Goal: Book appointment/travel/reservation

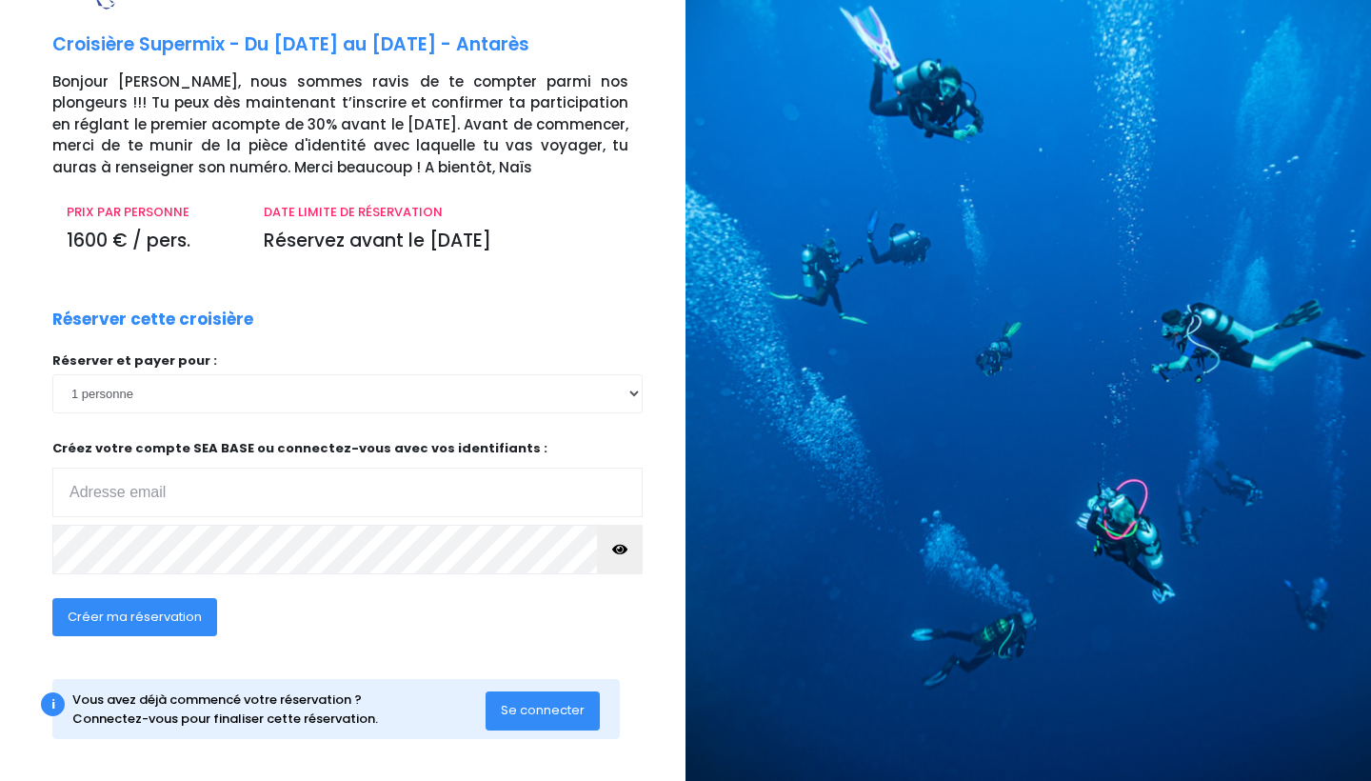
scroll to position [74, 0]
click at [166, 614] on span "Créer ma réservation" at bounding box center [135, 617] width 134 height 18
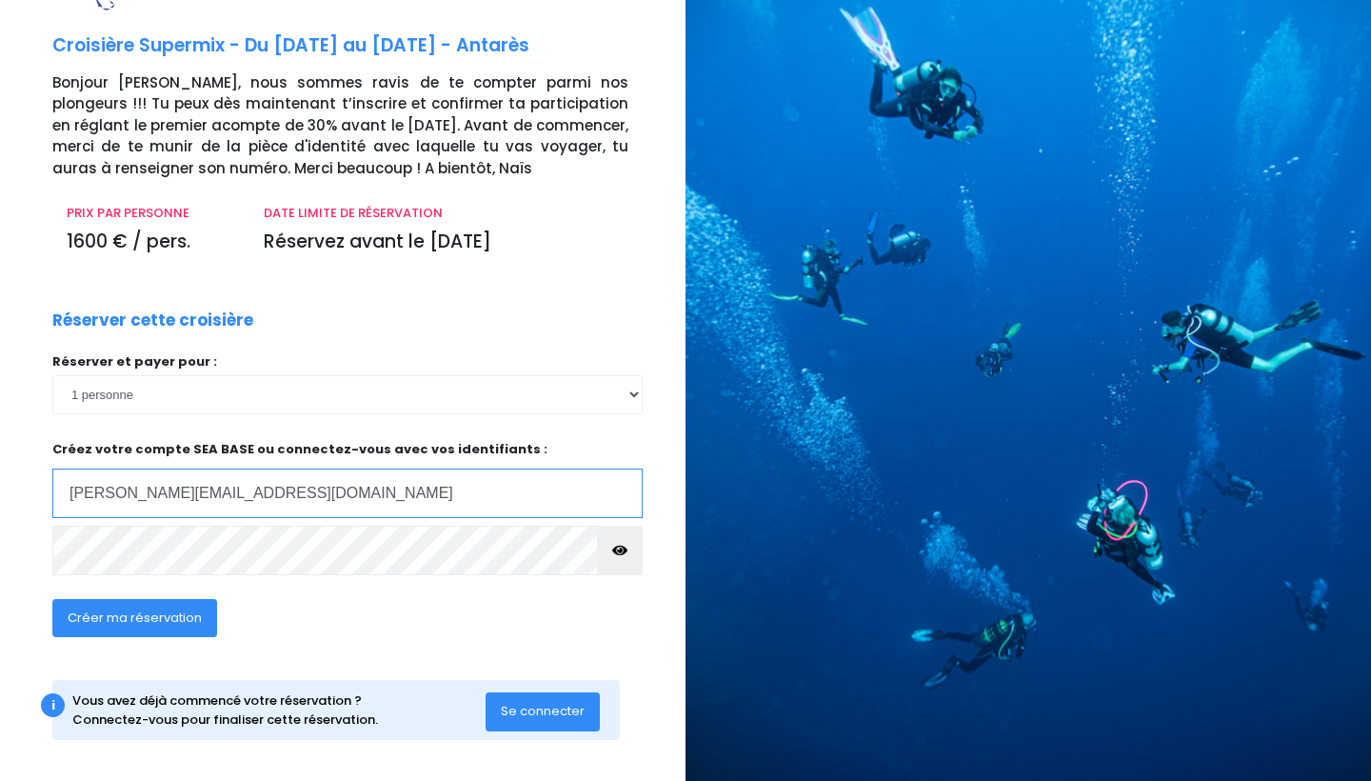
type input "thomas.russo@live.fr"
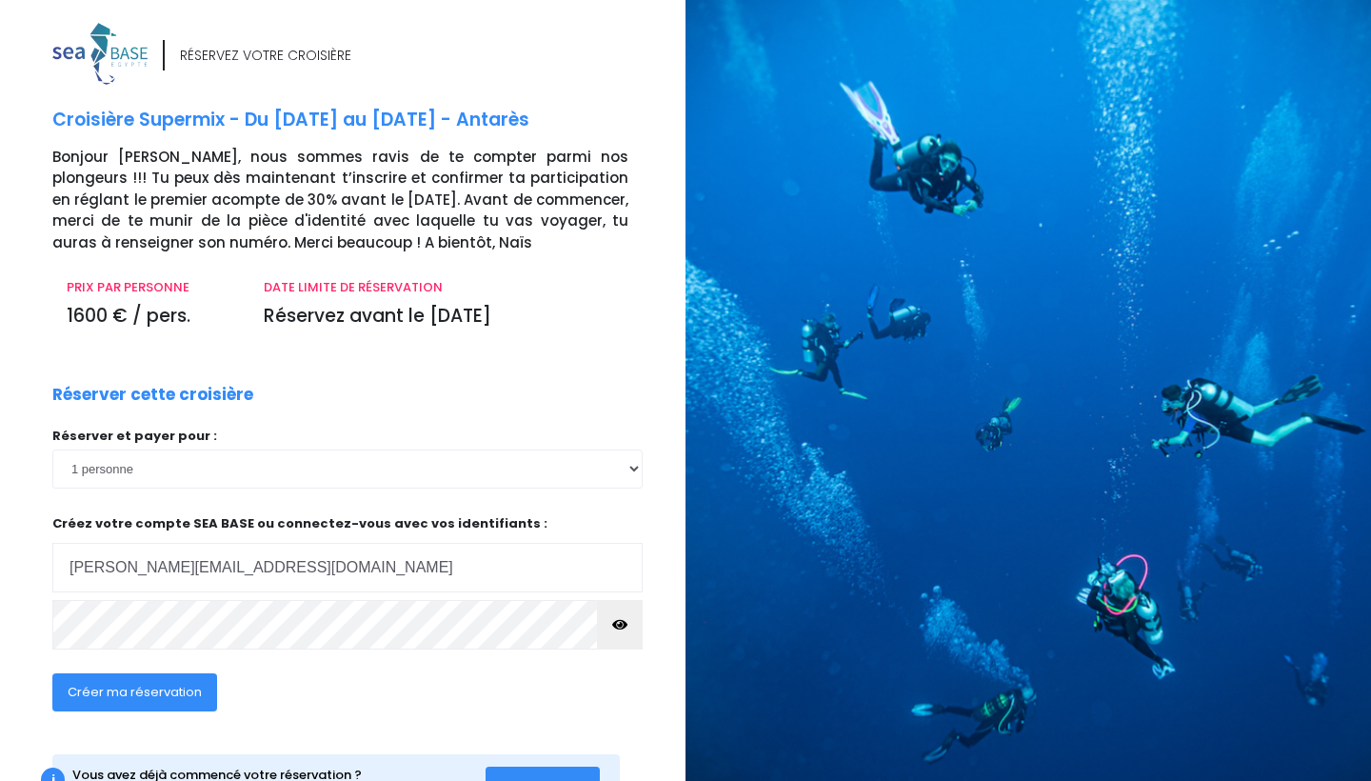
click at [169, 690] on span "Créer ma réservation" at bounding box center [135, 692] width 134 height 18
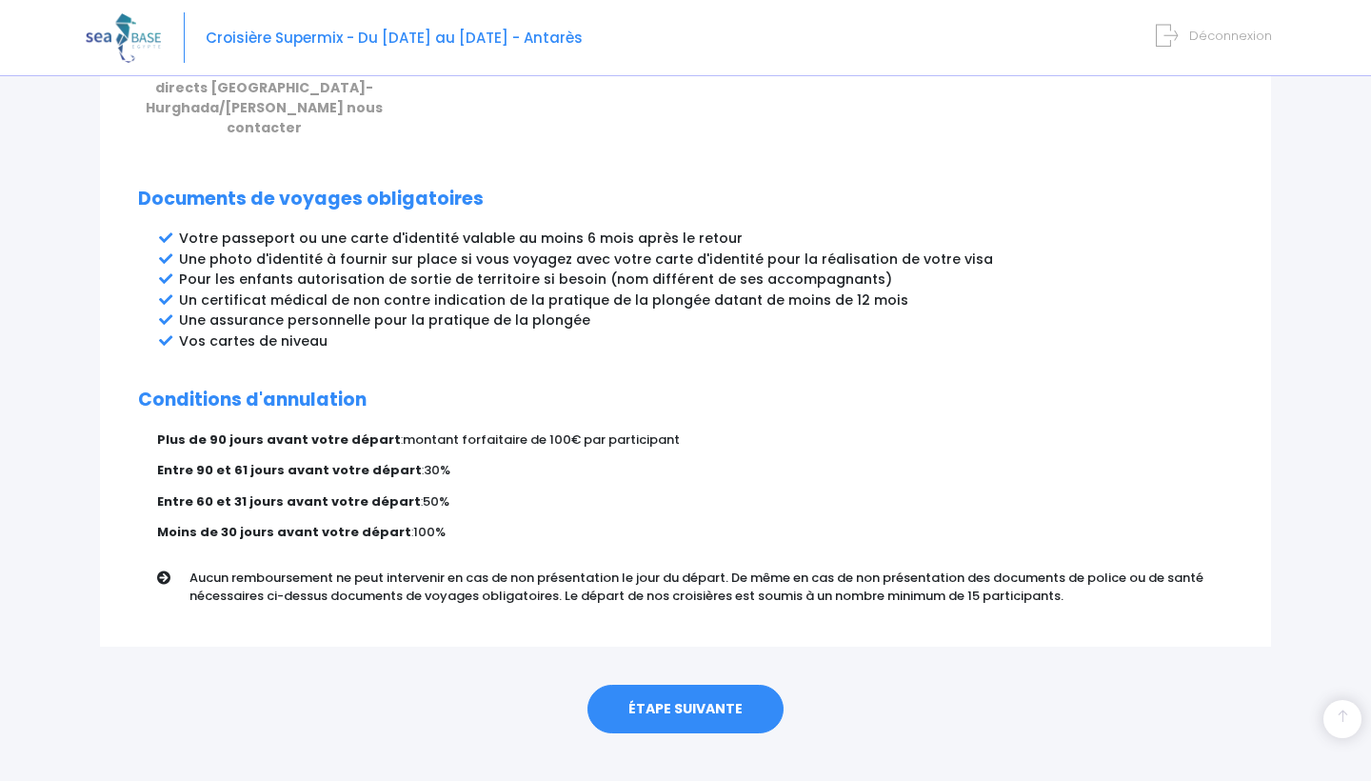
scroll to position [950, 0]
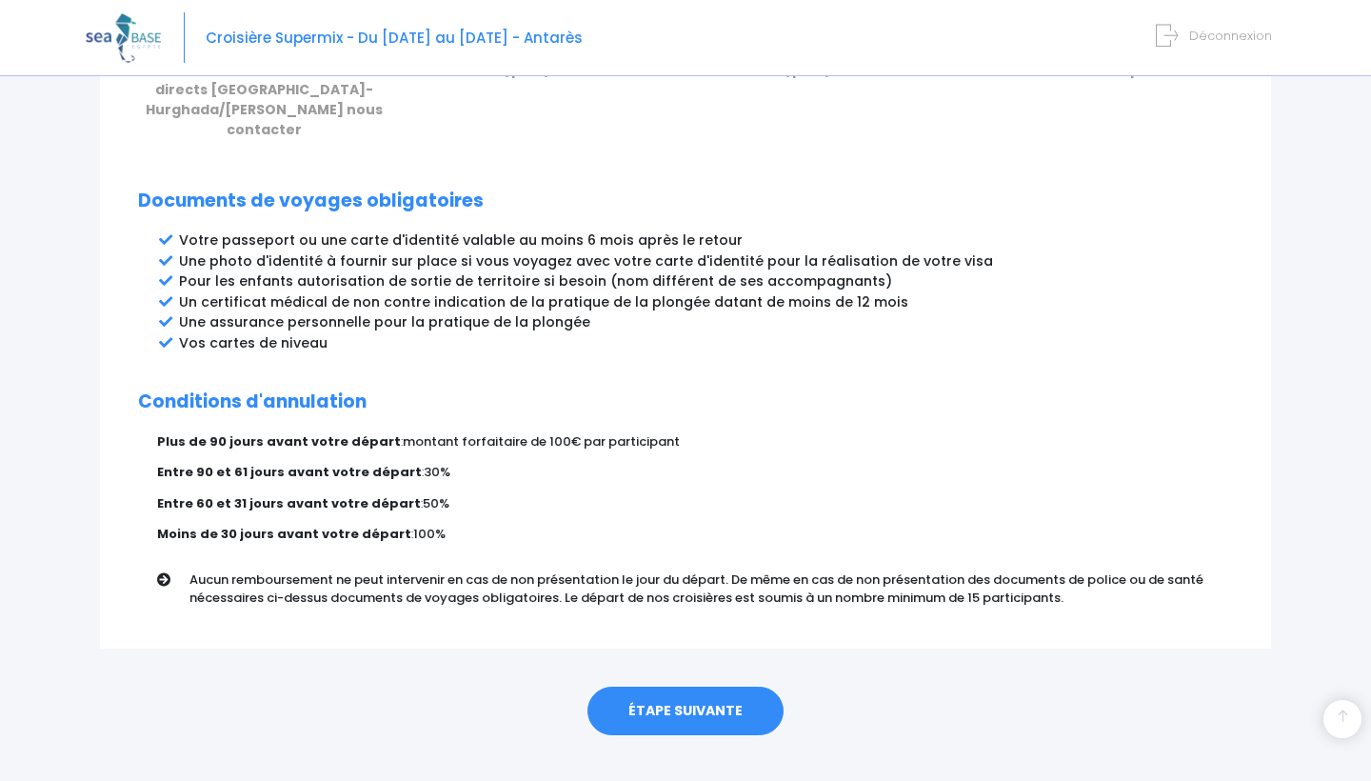
click at [696, 686] on link "ÉTAPE SUIVANTE" at bounding box center [685, 711] width 196 height 50
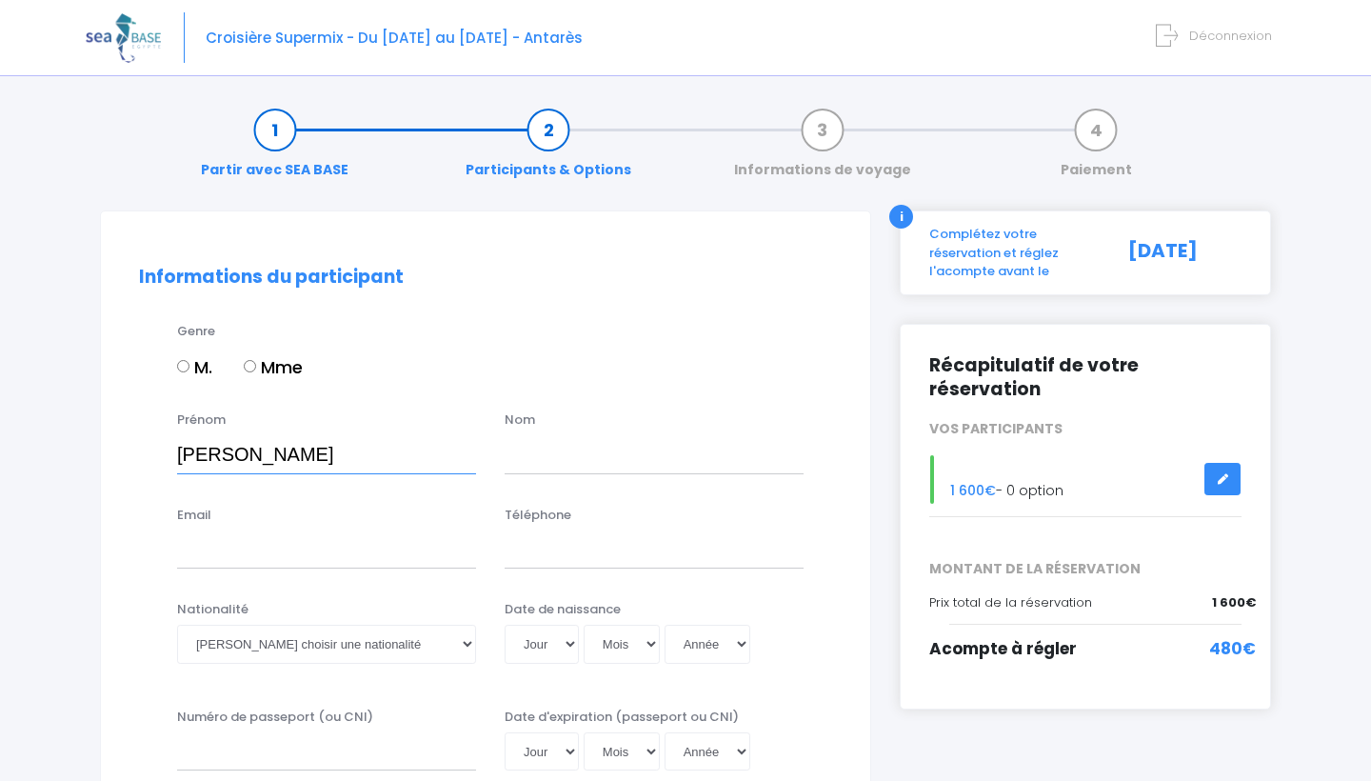
type input "Thomas"
type input "Russo"
type input "thomas.russo@live.fr"
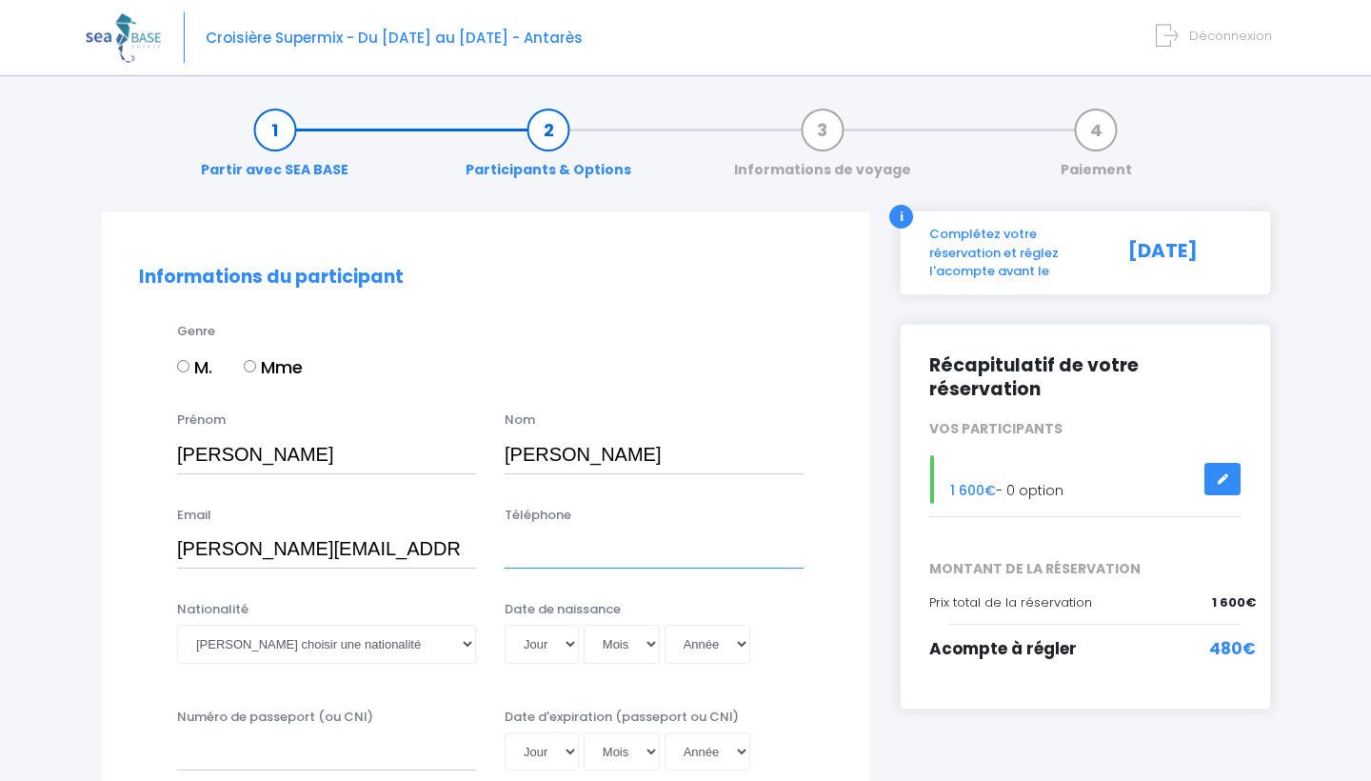
type input "0671946298"
type input "Russo"
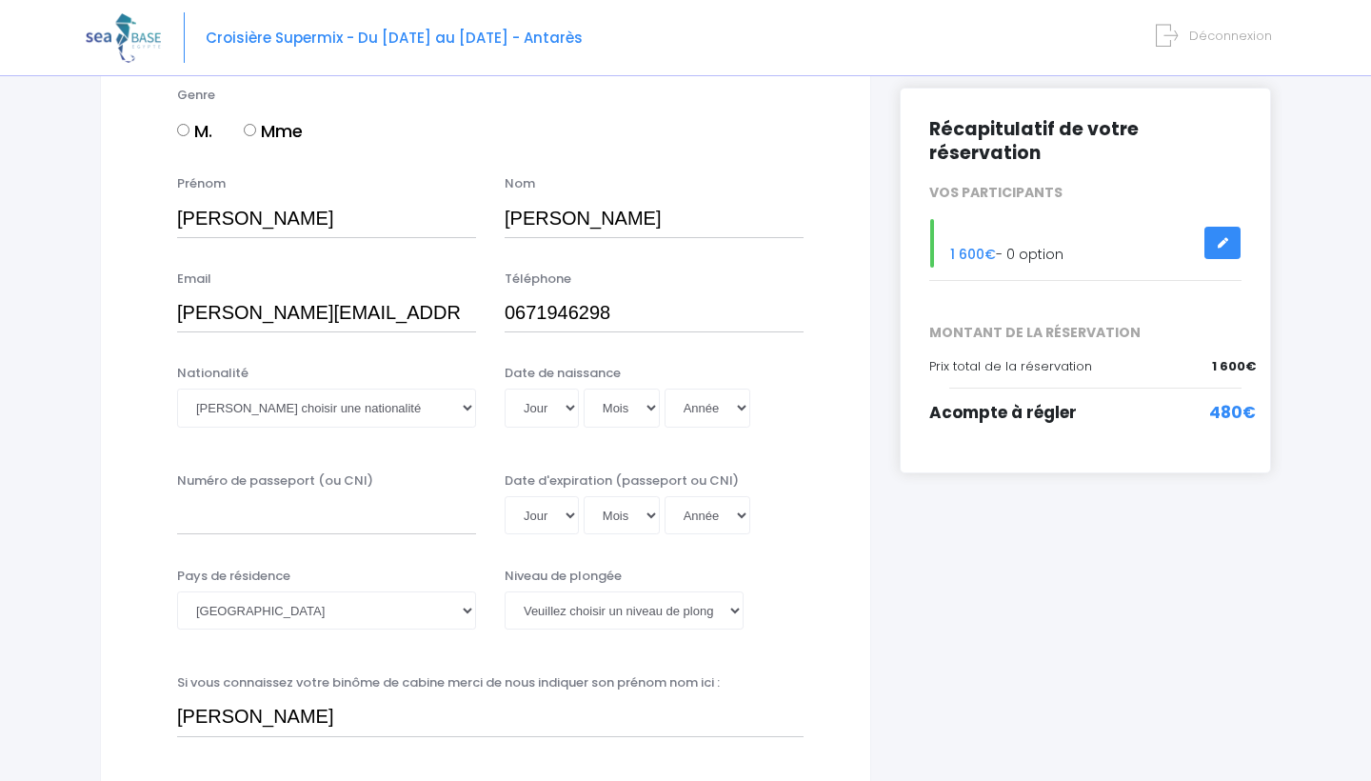
scroll to position [267, 0]
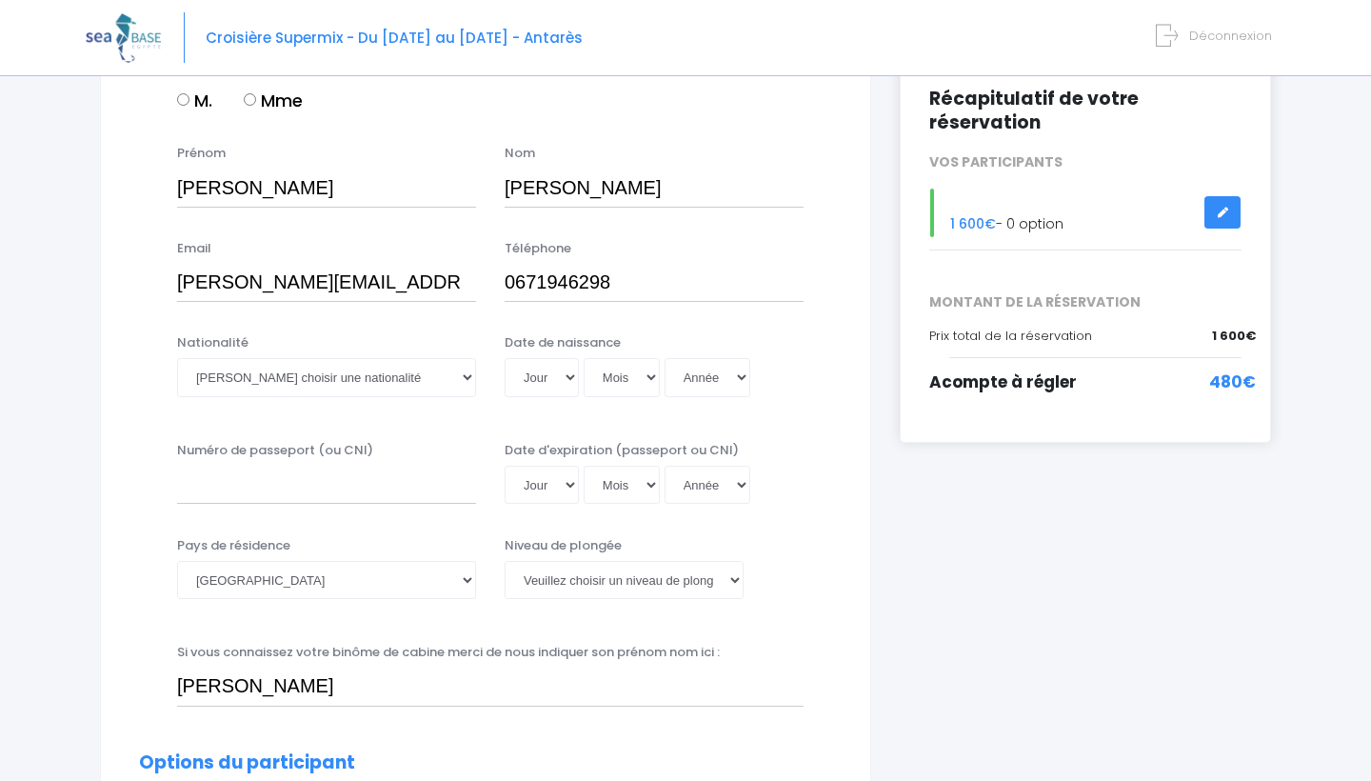
click at [386, 398] on div "Nationalité Veuillez choisir une nationalité Afghane Albanaise Algerienne Allem…" at bounding box center [326, 370] width 327 height 75
click at [389, 373] on select "Veuillez choisir une nationalité Afghane Albanaise Algerienne Allemande America…" at bounding box center [326, 377] width 299 height 38
select select "Française"
select select "12"
click at [610, 369] on select "Mois 01 02 03 04 05 06 07 08 09 10 11 12" at bounding box center [622, 377] width 76 height 38
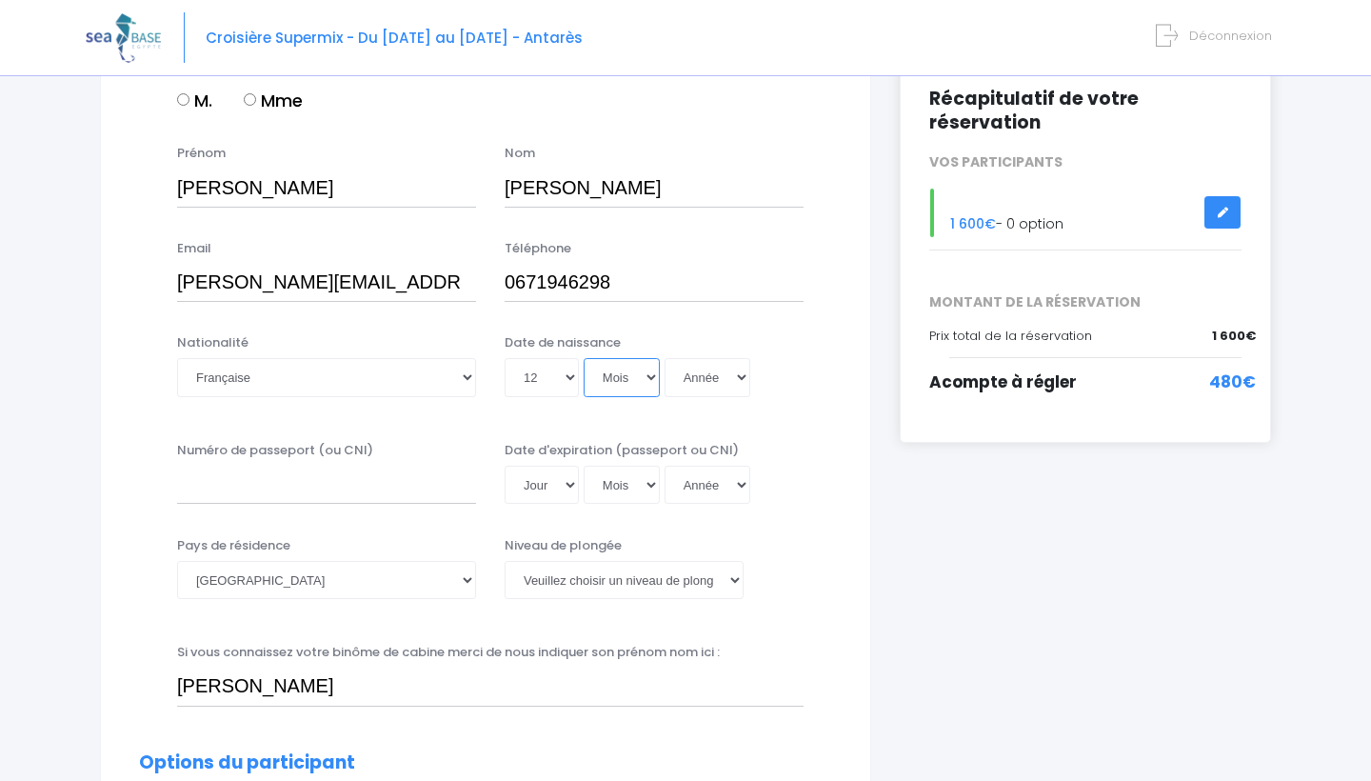
select select "12"
click at [667, 384] on select "Année 2045 2044 2043 2042 2041 2040 2039 2038 2037 2036 2035 2034 2033 2032 203…" at bounding box center [708, 377] width 86 height 38
select select "1989"
type input "1989-12-12"
click at [377, 487] on input "Numéro de passeport (ou CNI)" at bounding box center [326, 485] width 299 height 38
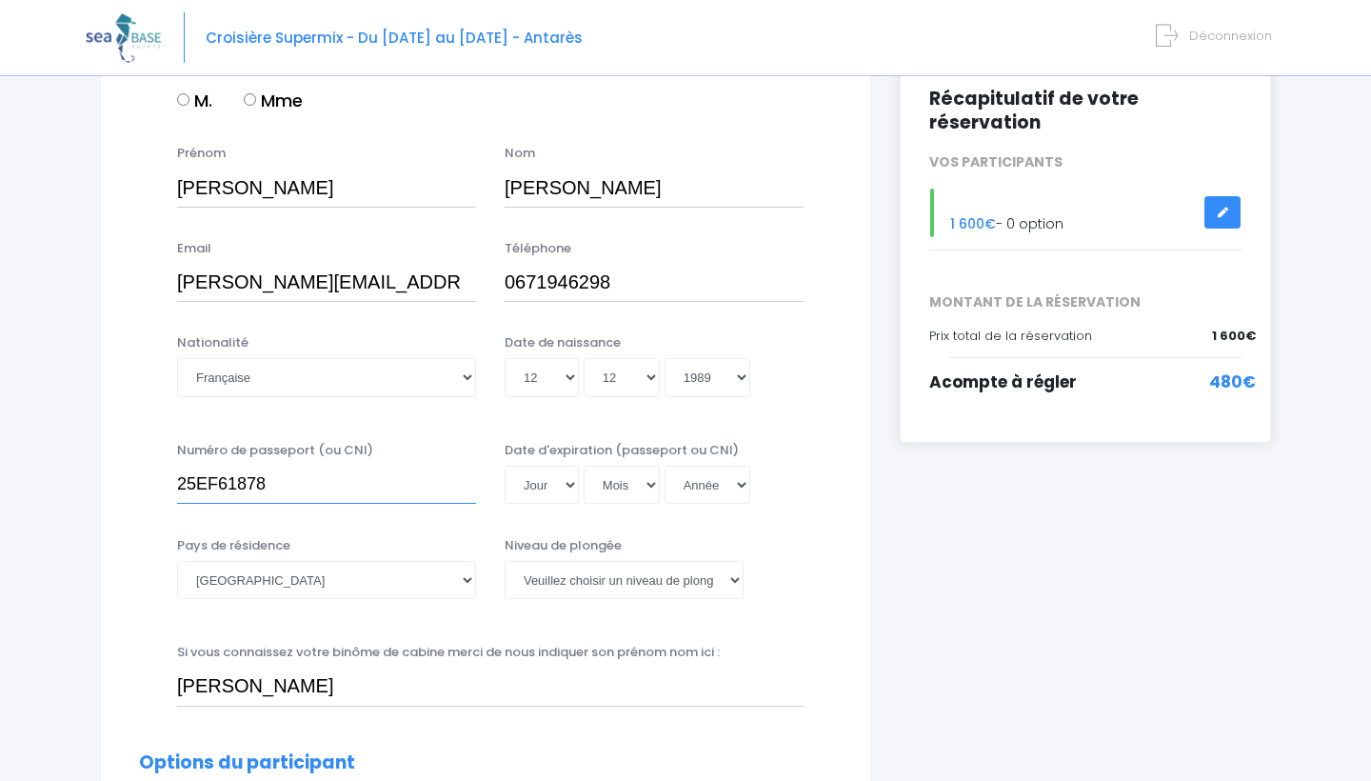
type input "25EF61878"
click at [548, 483] on select "Jour 01 02 03 04 05 06 07 08 09 10 11 12 13 14 15 16 17 18 19 20 21 22 23 24 25…" at bounding box center [542, 485] width 74 height 38
select select "14"
click at [593, 486] on select "Mois 01 02 03 04 05 06 07 08 09 10 11 12" at bounding box center [622, 485] width 76 height 38
select select "07"
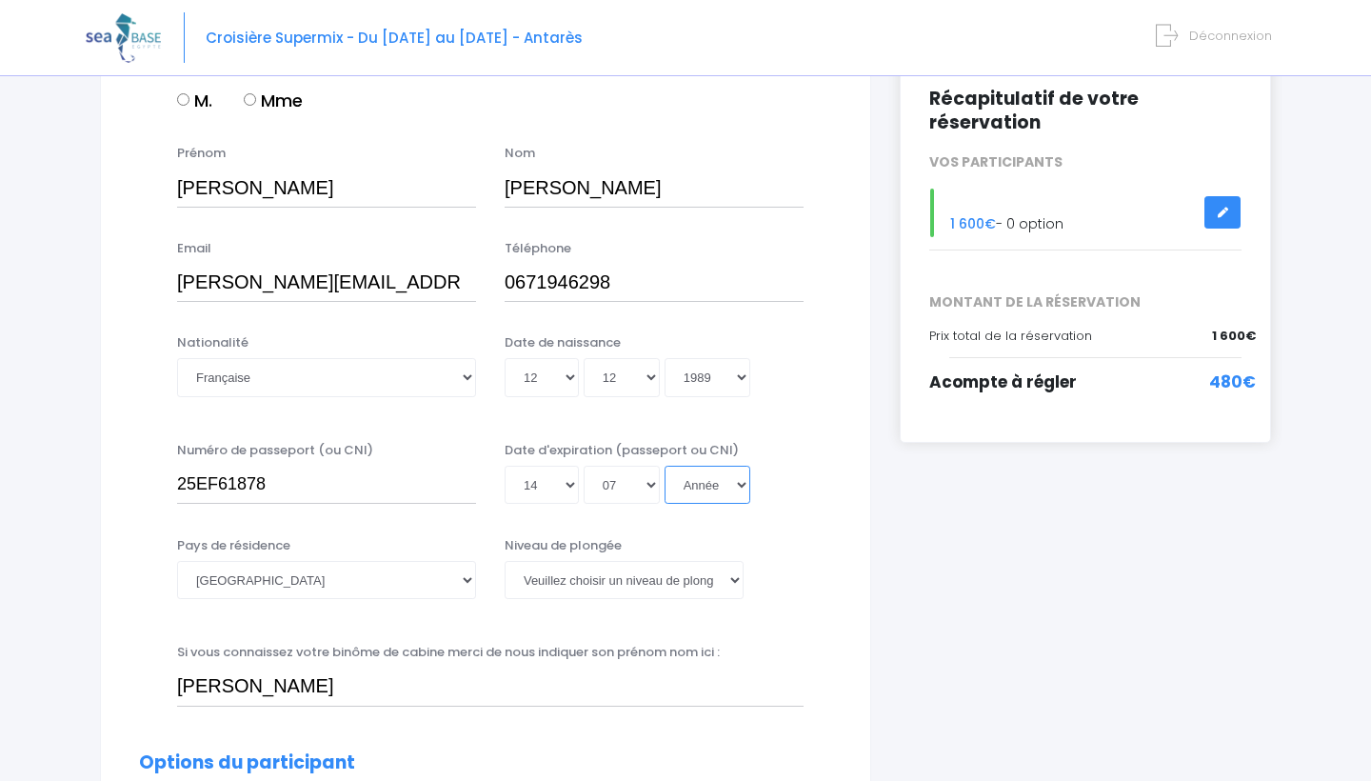
select select "2035"
type input "2035-07-14"
click at [352, 591] on select "Afghanistan Afrique du Sud Albanie Algérie Allemagne Andorre Angola Anguilla An…" at bounding box center [326, 580] width 299 height 38
click at [364, 579] on select "Afghanistan Afrique du Sud Albanie Algérie Allemagne Andorre Angola Anguilla An…" at bounding box center [326, 580] width 299 height 38
select select "France"
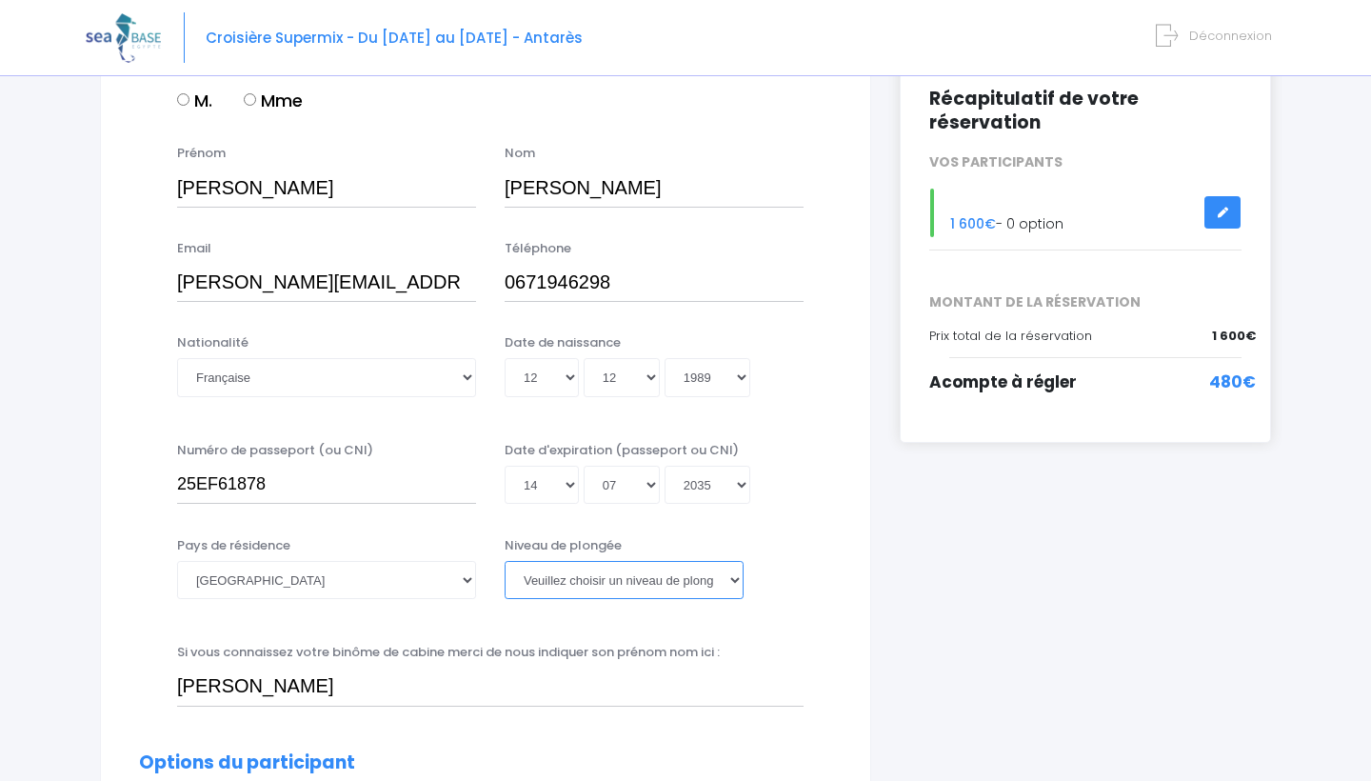
click at [512, 593] on select "Veuillez choisir un niveau de plongée Non plongeur Junior OW diver Adventure OW…" at bounding box center [624, 580] width 239 height 38
select select "PADI Advanced OW diver"
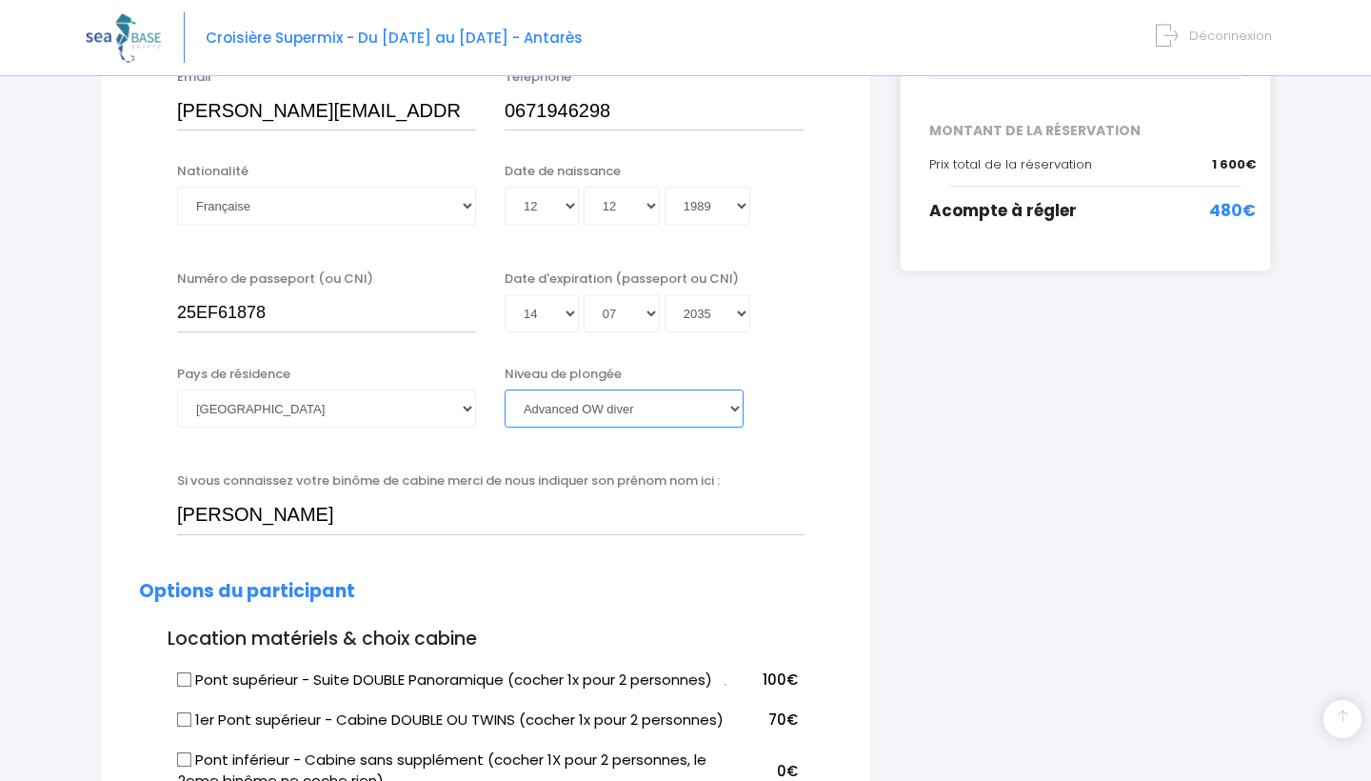
scroll to position [451, 0]
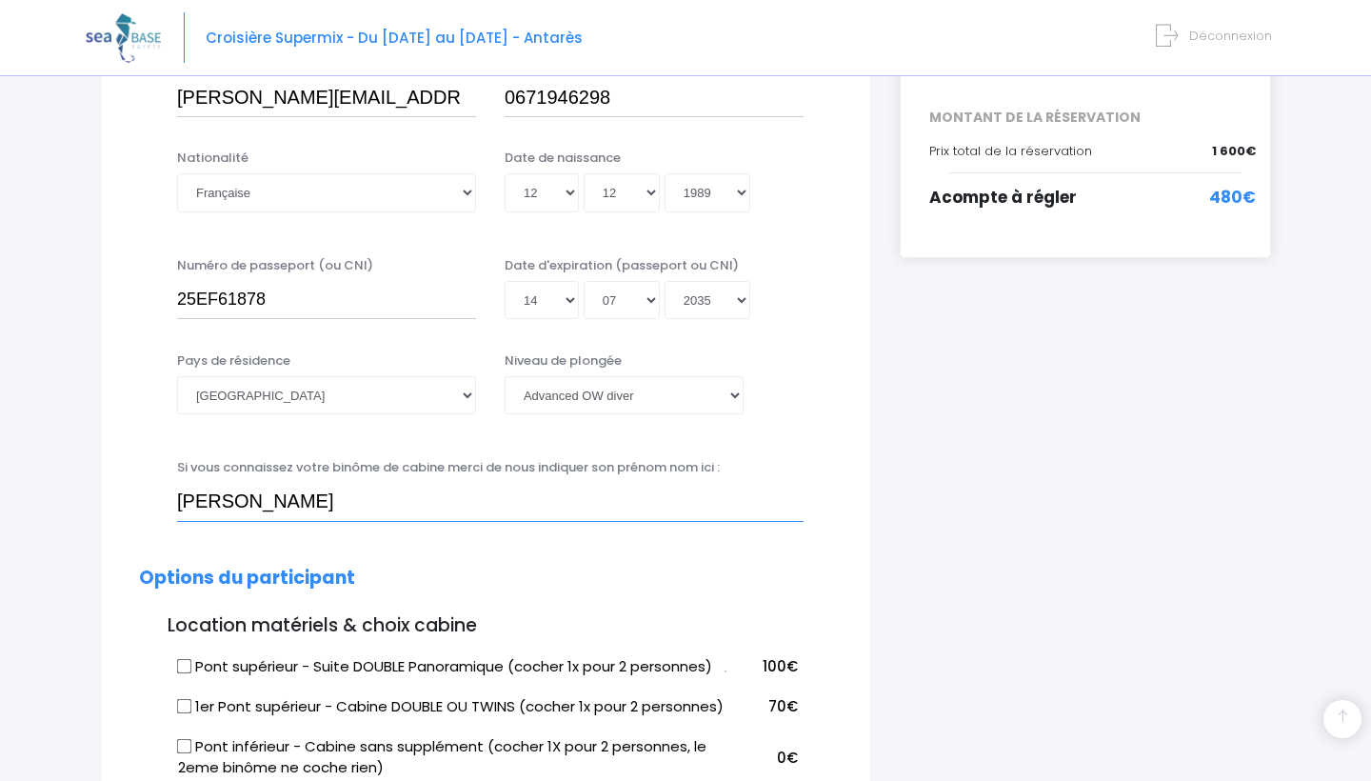
click at [244, 511] on input "Russo" at bounding box center [490, 502] width 626 height 38
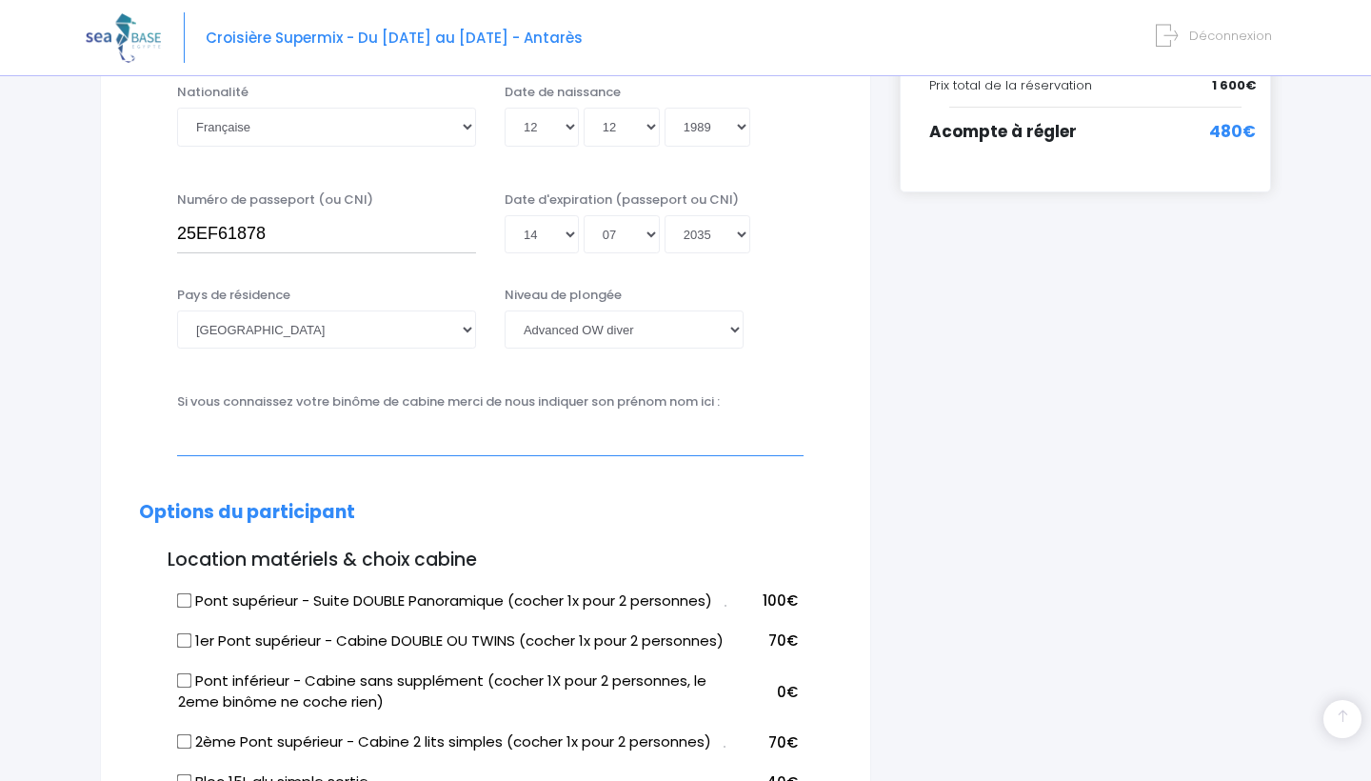
scroll to position [536, 0]
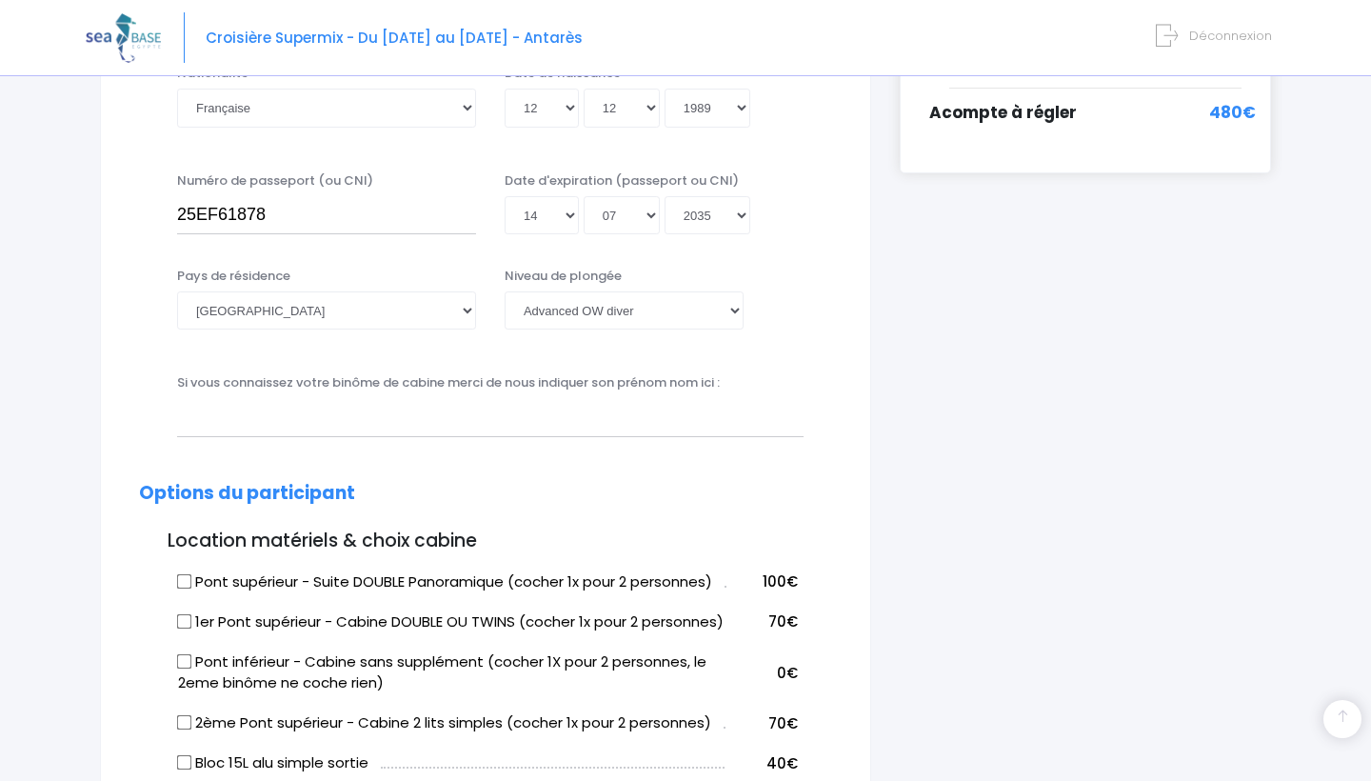
click at [469, 486] on h2 "Options du participant" at bounding box center [485, 494] width 693 height 22
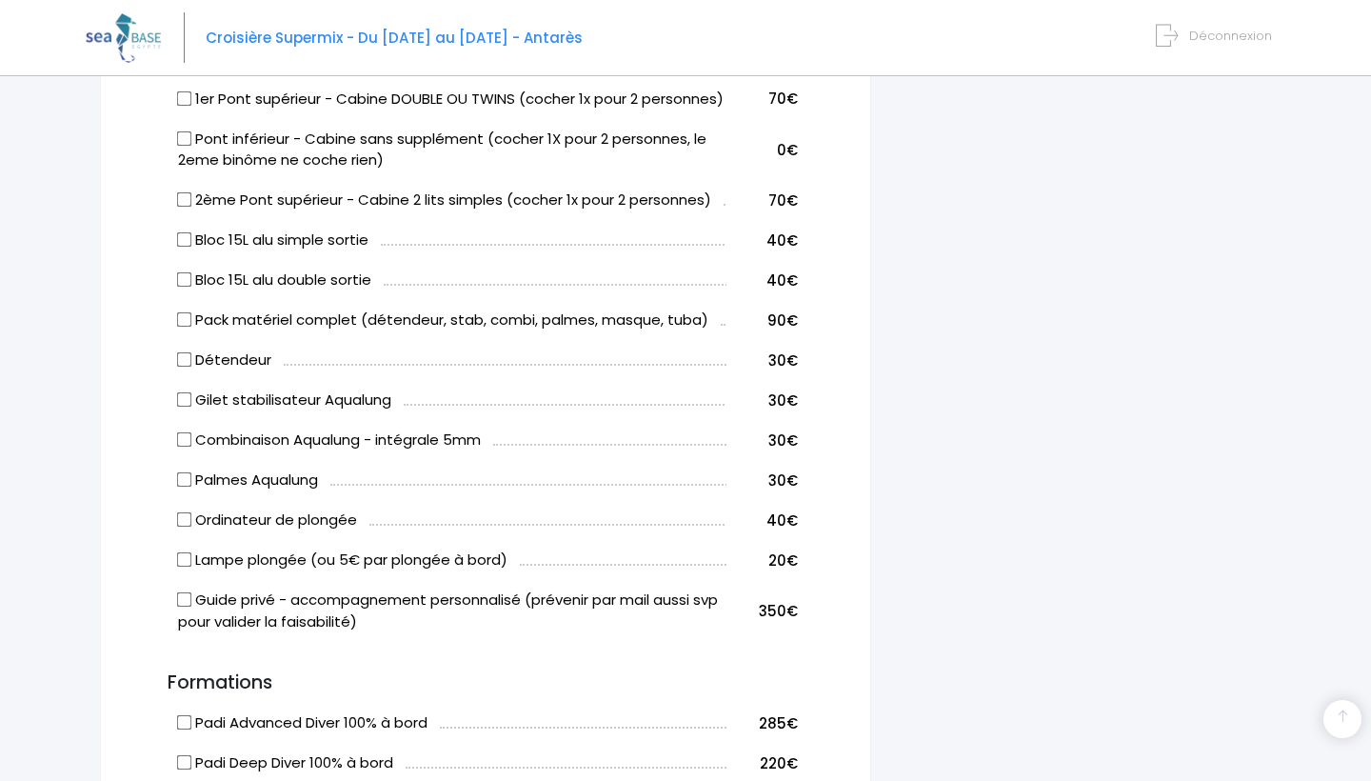
scroll to position [1019, 0]
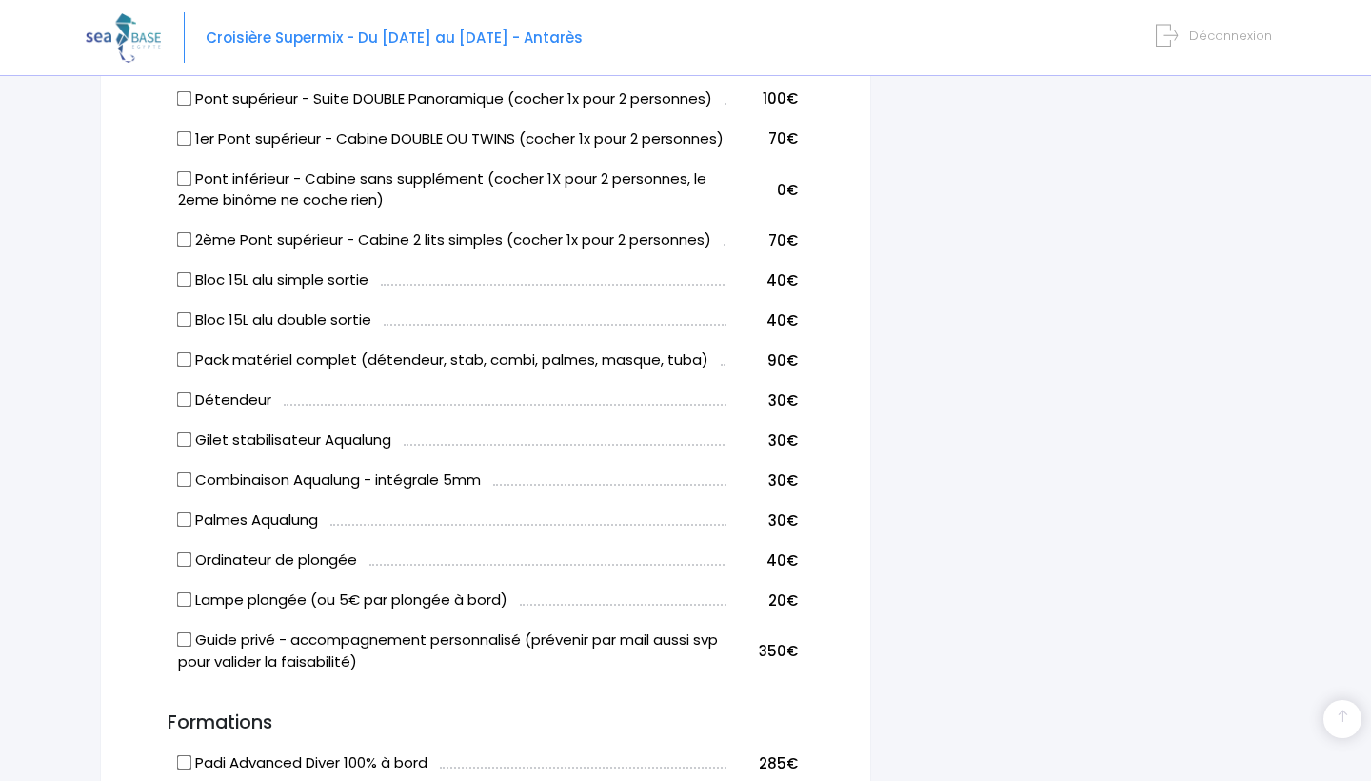
click at [188, 367] on input "Pack matériel complet (détendeur, stab, combi, palmes, masque, tuba)" at bounding box center [184, 359] width 15 height 15
checkbox input "true"
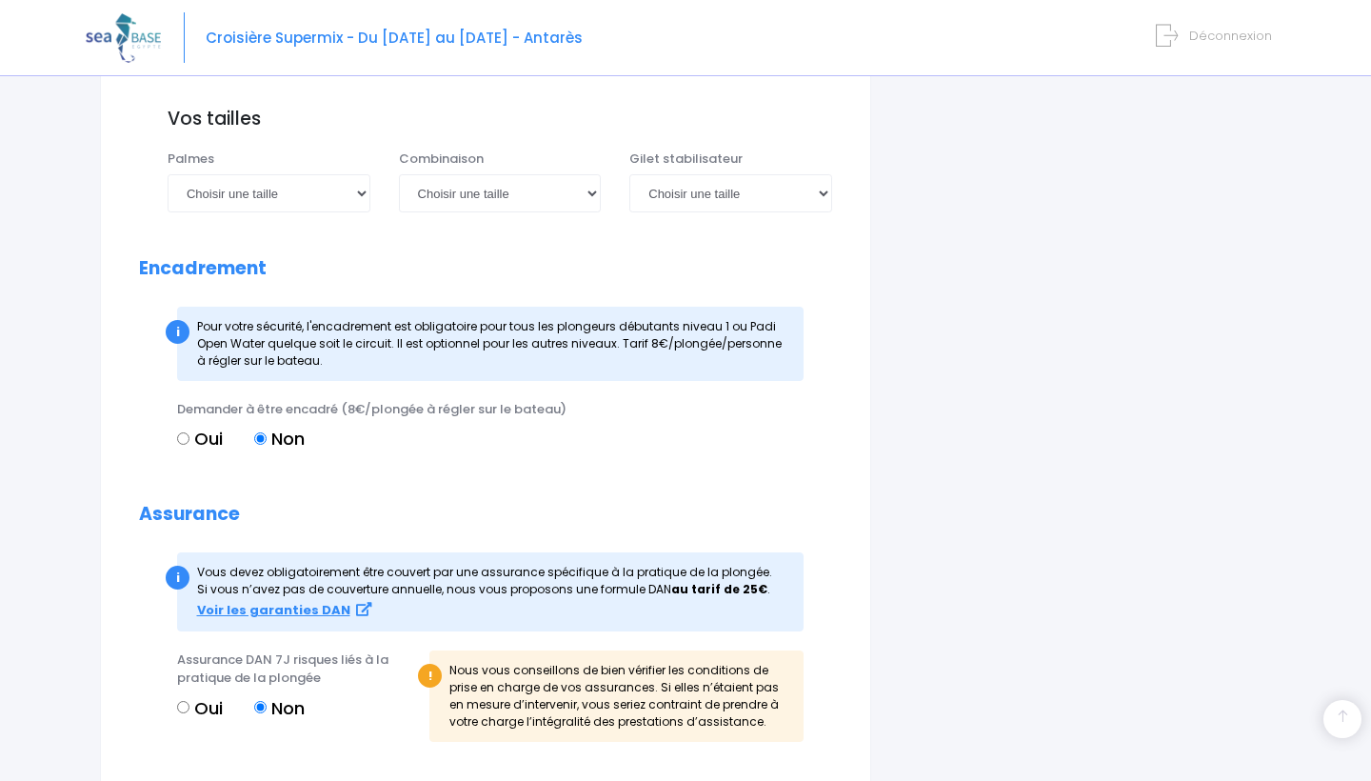
scroll to position [1762, 0]
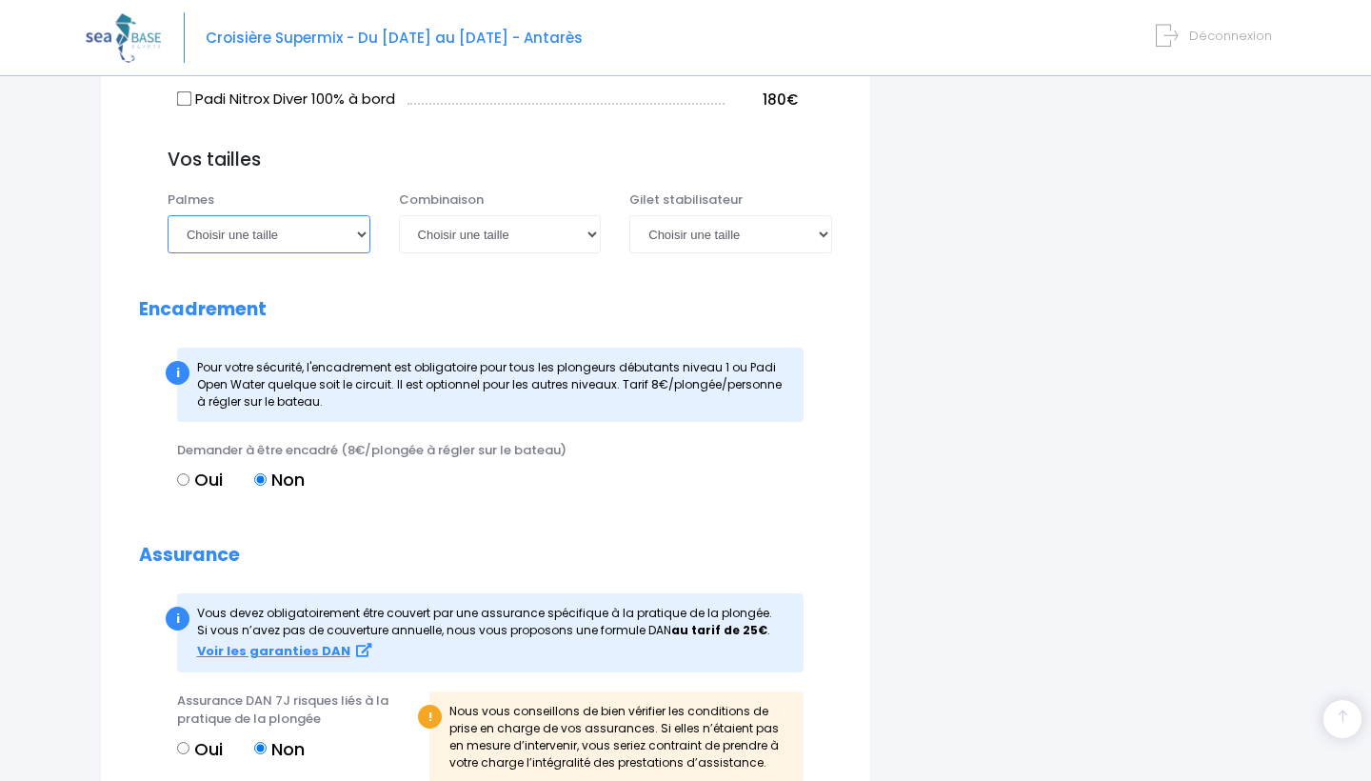
select select "42/43"
click at [505, 253] on select "Choisir une taille XS S M ML L XL XXL" at bounding box center [500, 234] width 203 height 38
select select "M"
click at [692, 253] on select "Choisir une taille XXS XS S M ML L XL XXL" at bounding box center [730, 234] width 203 height 38
select select "S"
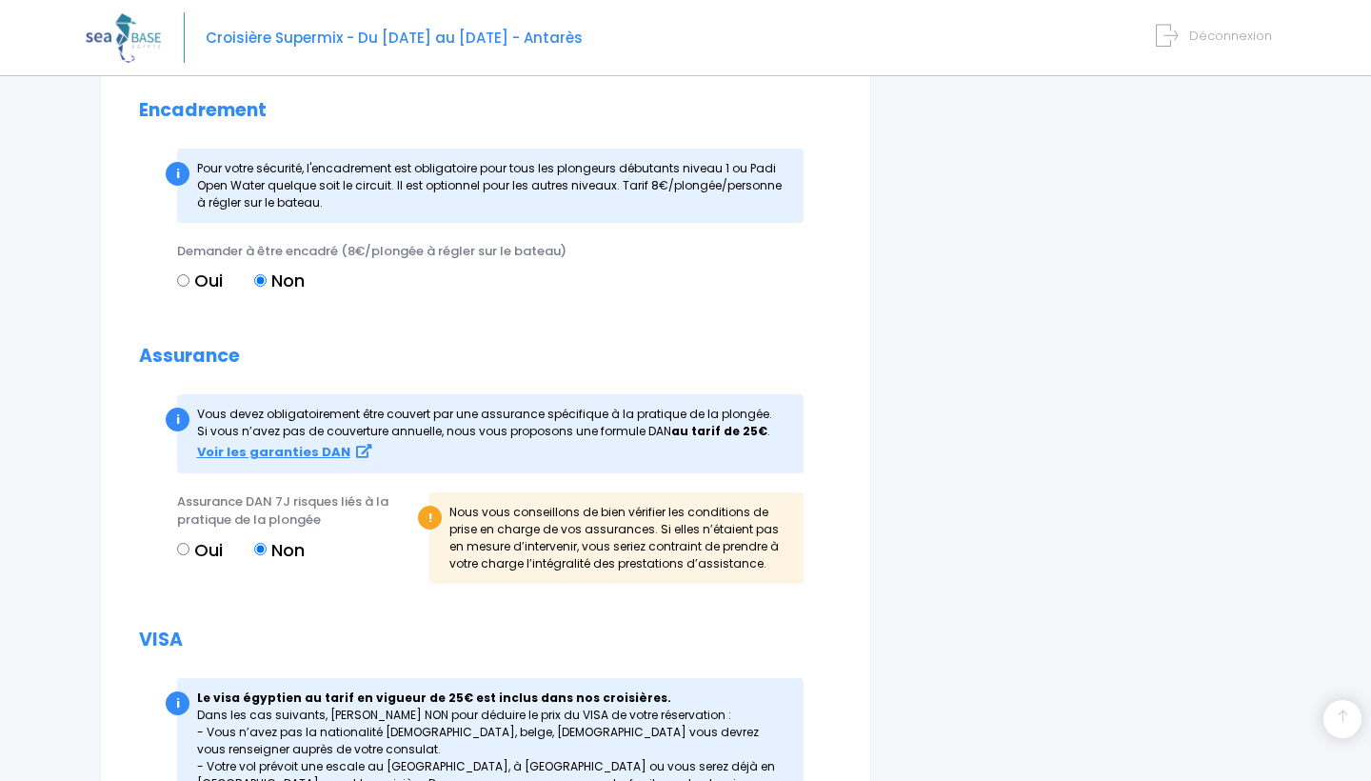
scroll to position [1983, 0]
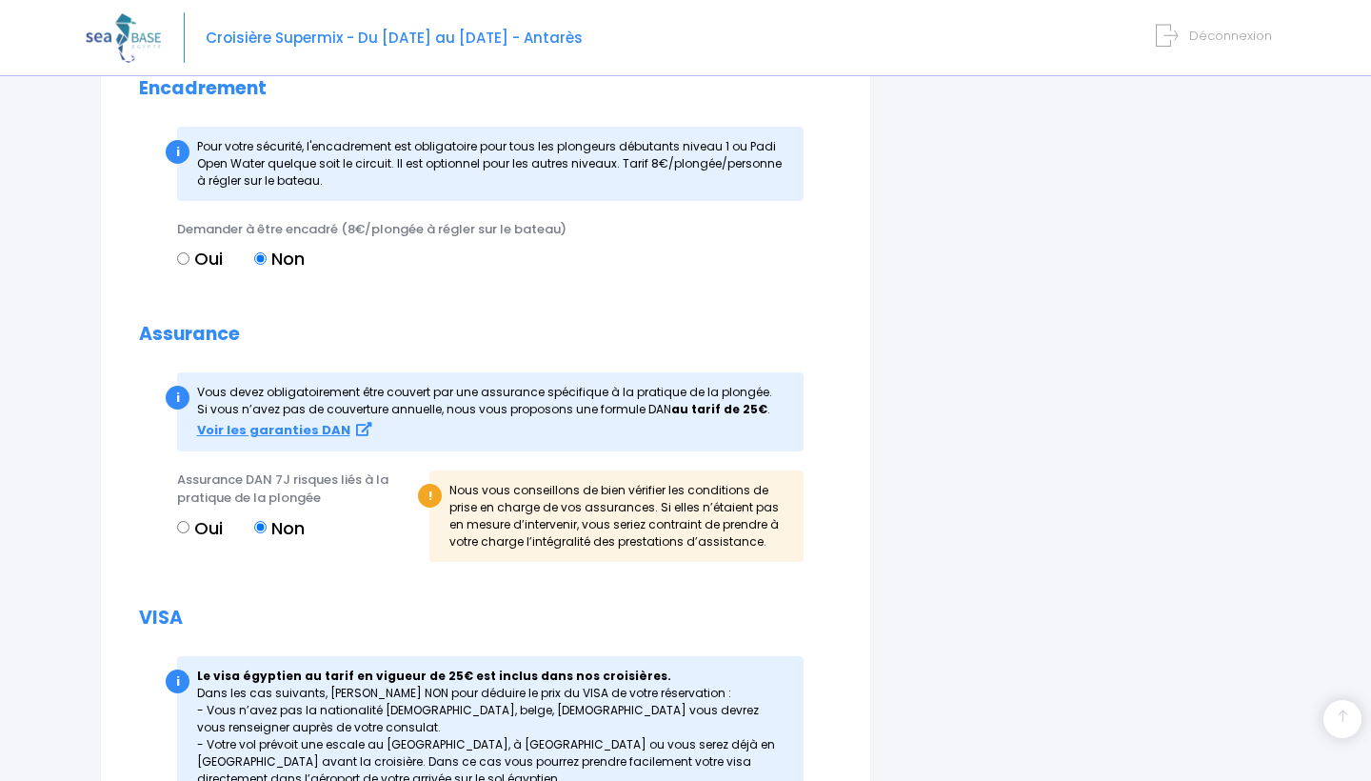
click at [184, 533] on input "Oui" at bounding box center [183, 527] width 12 height 12
radio input "true"
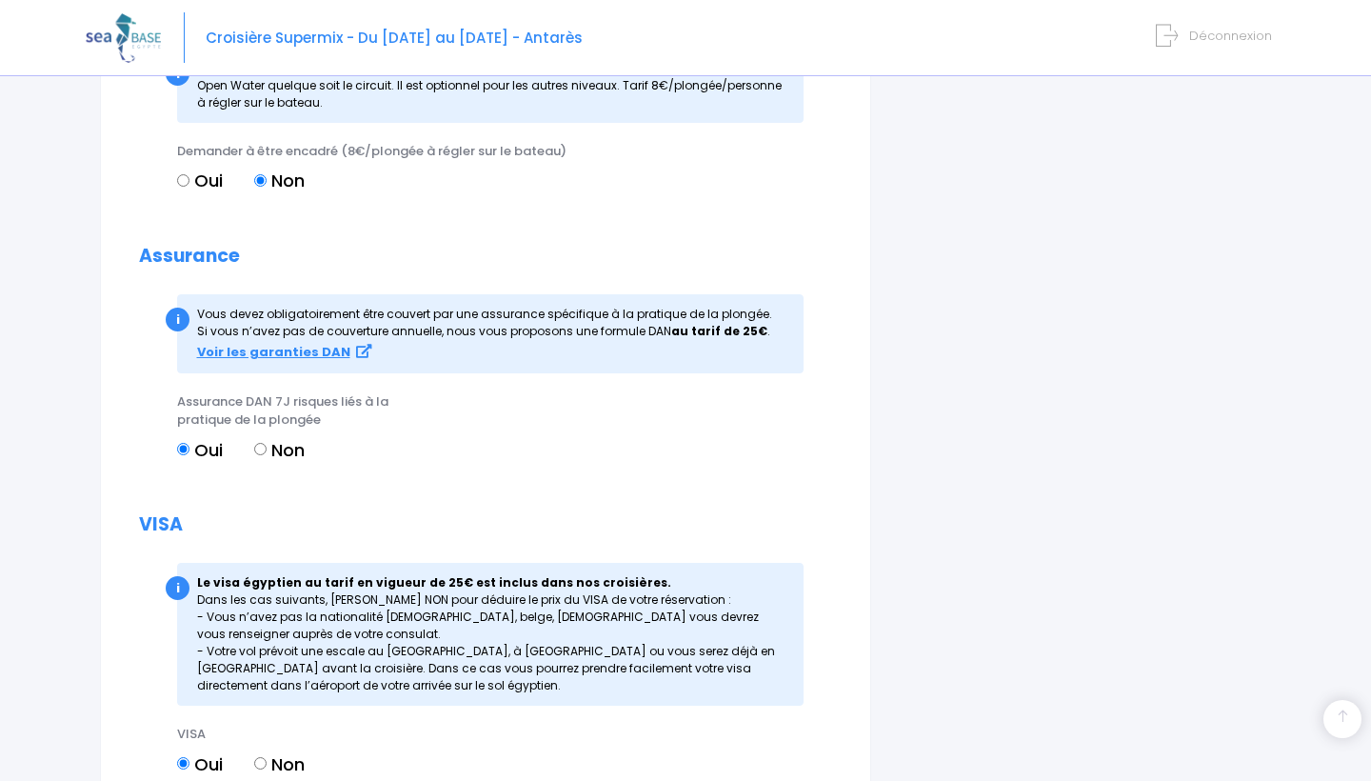
scroll to position [2096, 0]
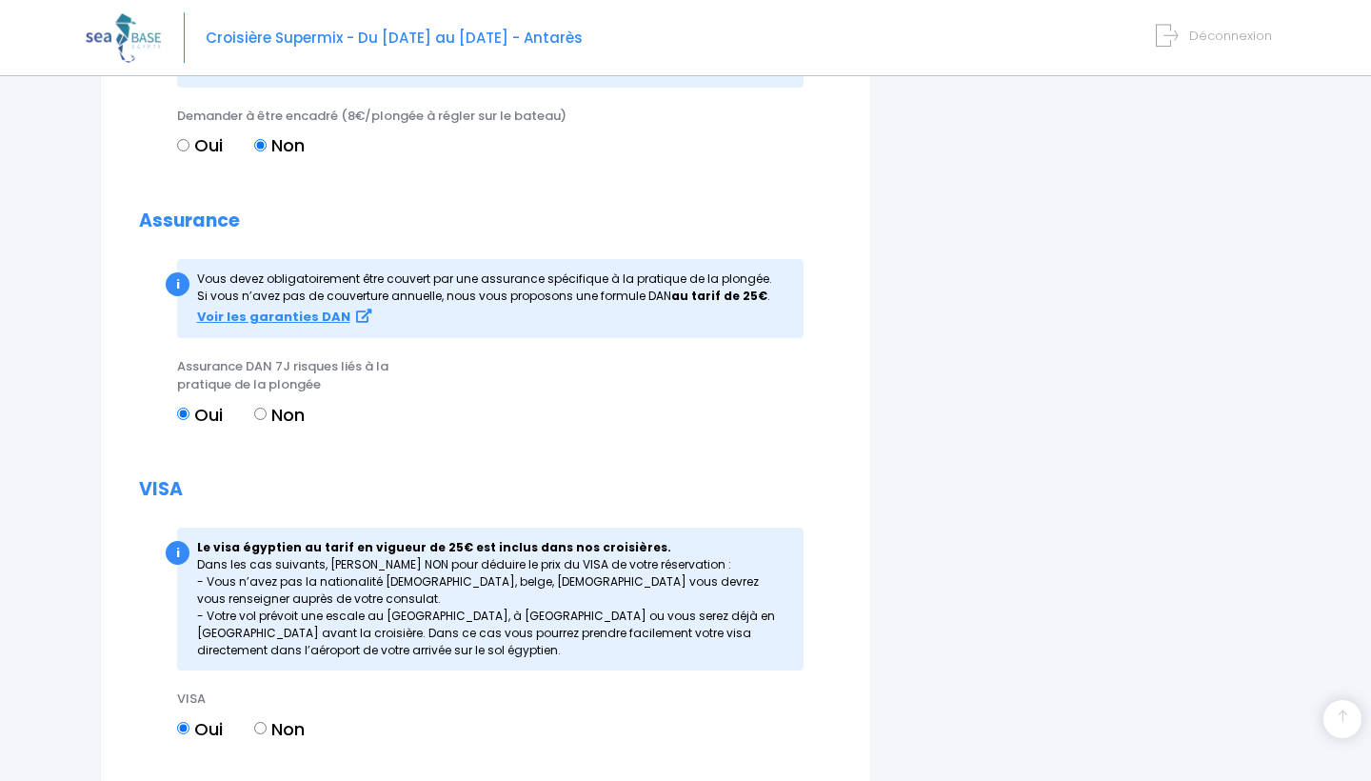
click at [262, 420] on input "Non" at bounding box center [260, 413] width 12 height 12
radio input "true"
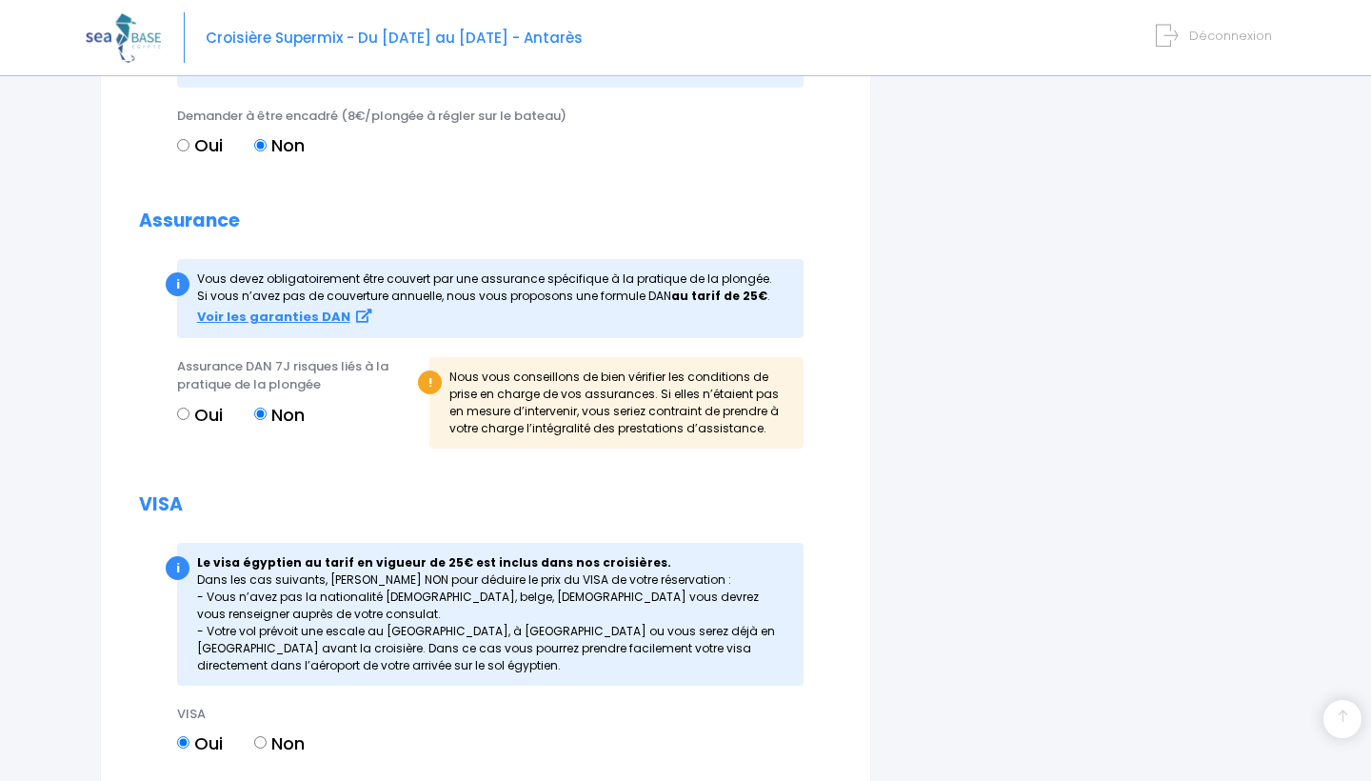
click at [191, 427] on label "Oui" at bounding box center [200, 415] width 46 height 26
click at [189, 420] on input "Oui" at bounding box center [183, 413] width 12 height 12
radio input "true"
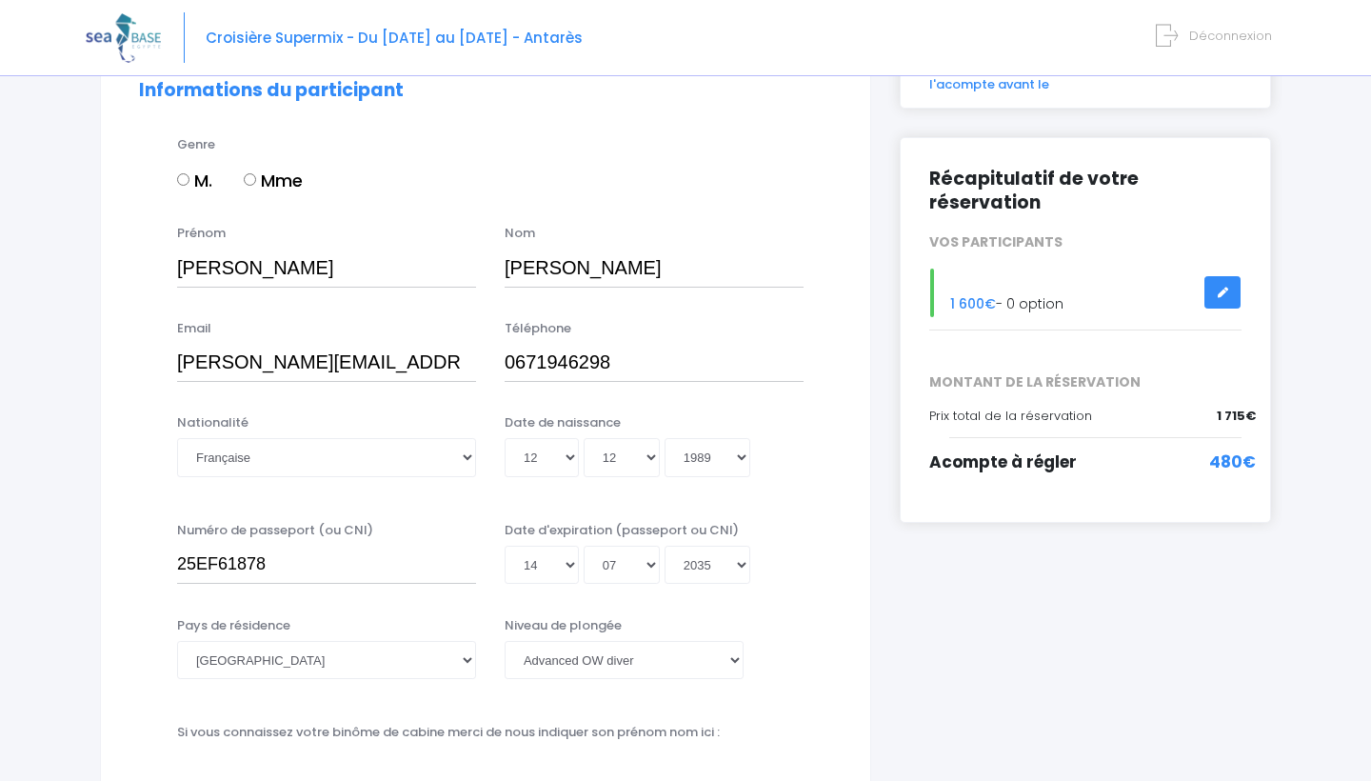
scroll to position [171, 0]
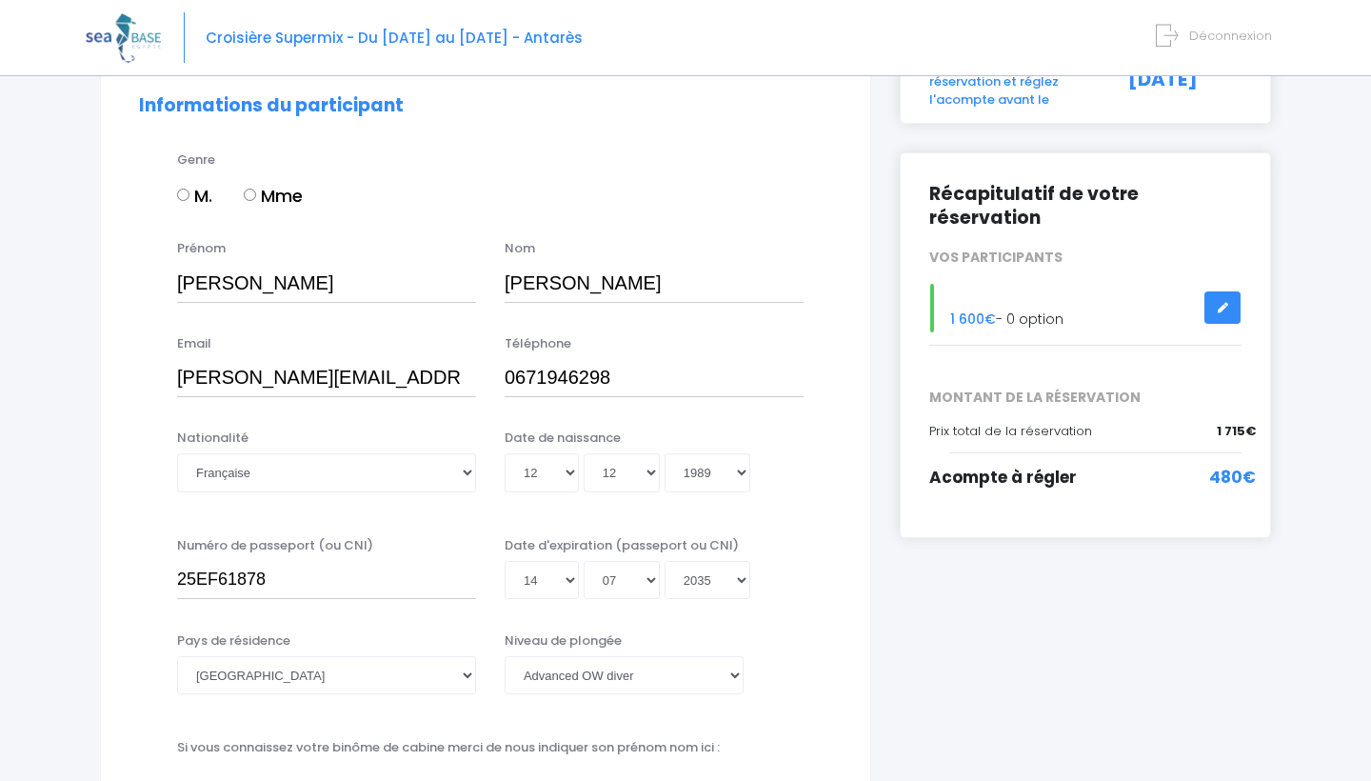
click at [183, 198] on input "M." at bounding box center [183, 194] width 12 height 12
radio input "true"
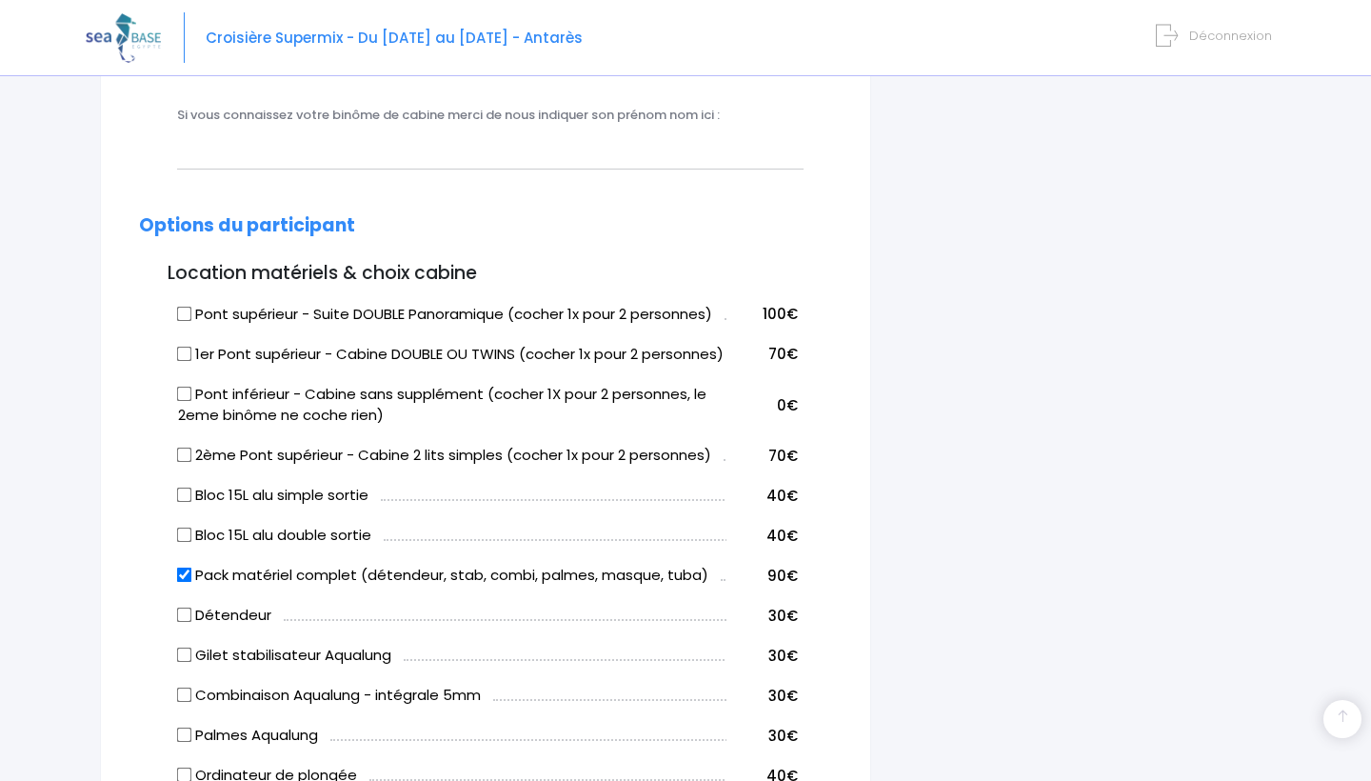
scroll to position [803, 0]
click at [183, 307] on input "Pont supérieur - Suite DOUBLE Panoramique (cocher 1x pour 2 personnes)" at bounding box center [184, 313] width 15 height 15
checkbox input "false"
click at [187, 401] on input "Pont inférieur - Cabine sans supplément (cocher 1X pour 2 personnes, le 2eme bi…" at bounding box center [184, 393] width 15 height 15
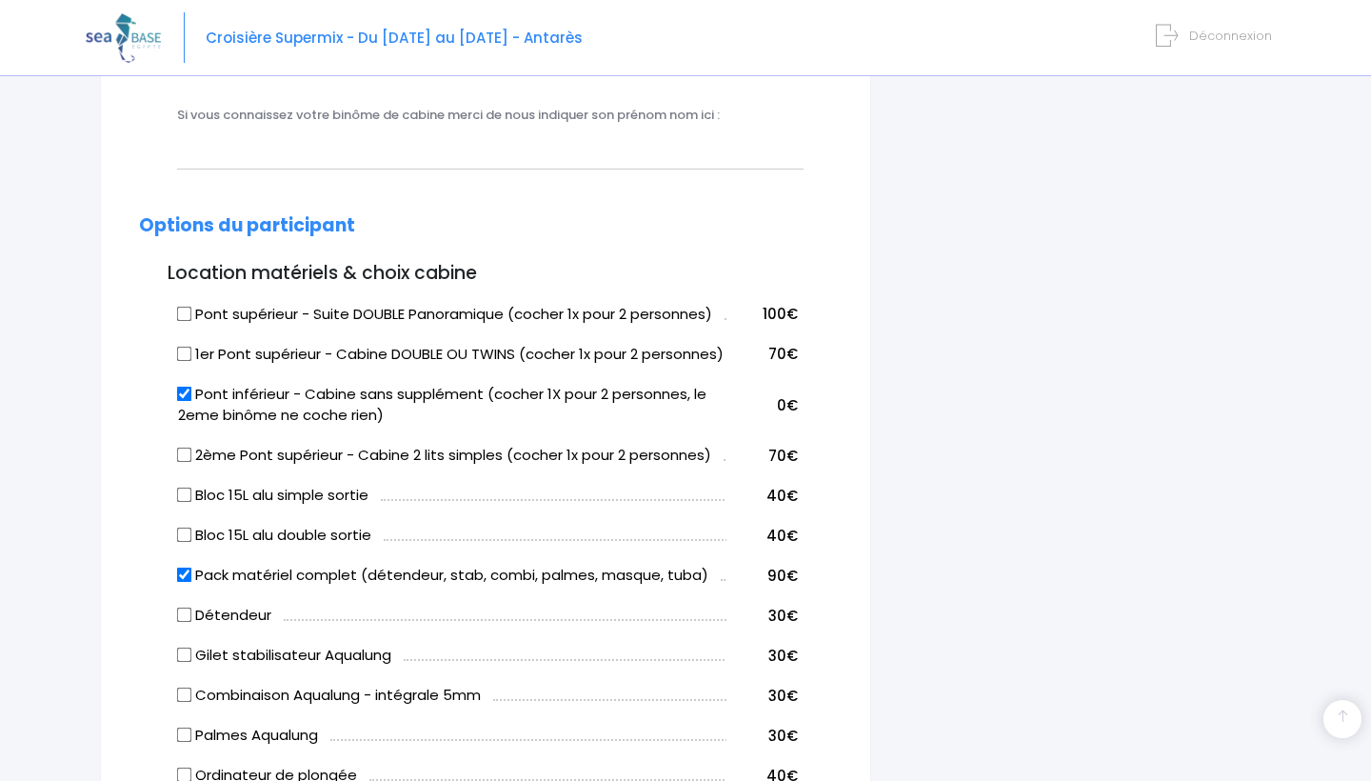
click at [187, 401] on input "Pont inférieur - Cabine sans supplément (cocher 1X pour 2 personnes, le 2eme bi…" at bounding box center [184, 393] width 15 height 15
checkbox input "false"
click at [185, 353] on input "1er Pont supérieur - Cabine DOUBLE OU TWINS (cocher 1x pour 2 personnes)" at bounding box center [184, 353] width 15 height 15
checkbox input "true"
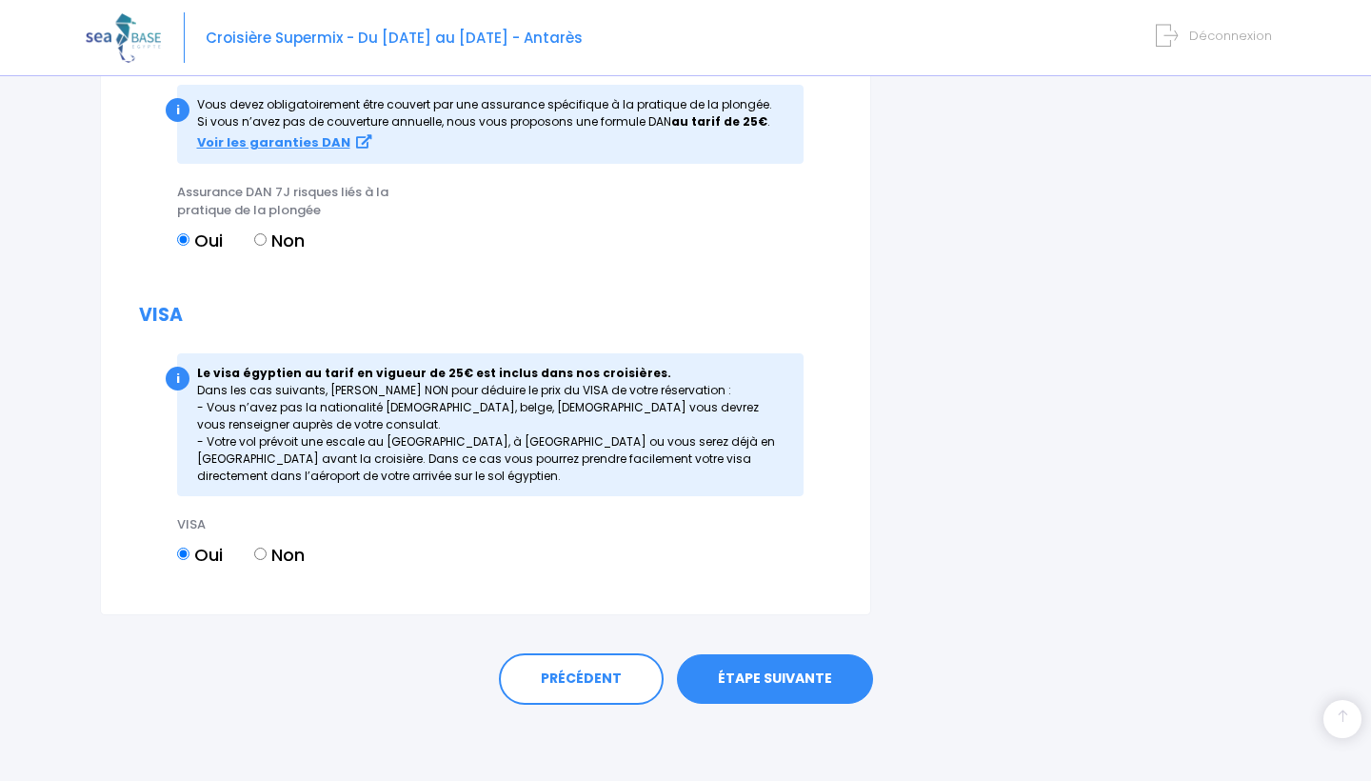
scroll to position [2283, 0]
click at [754, 690] on link "ÉTAPE SUIVANTE" at bounding box center [775, 679] width 196 height 50
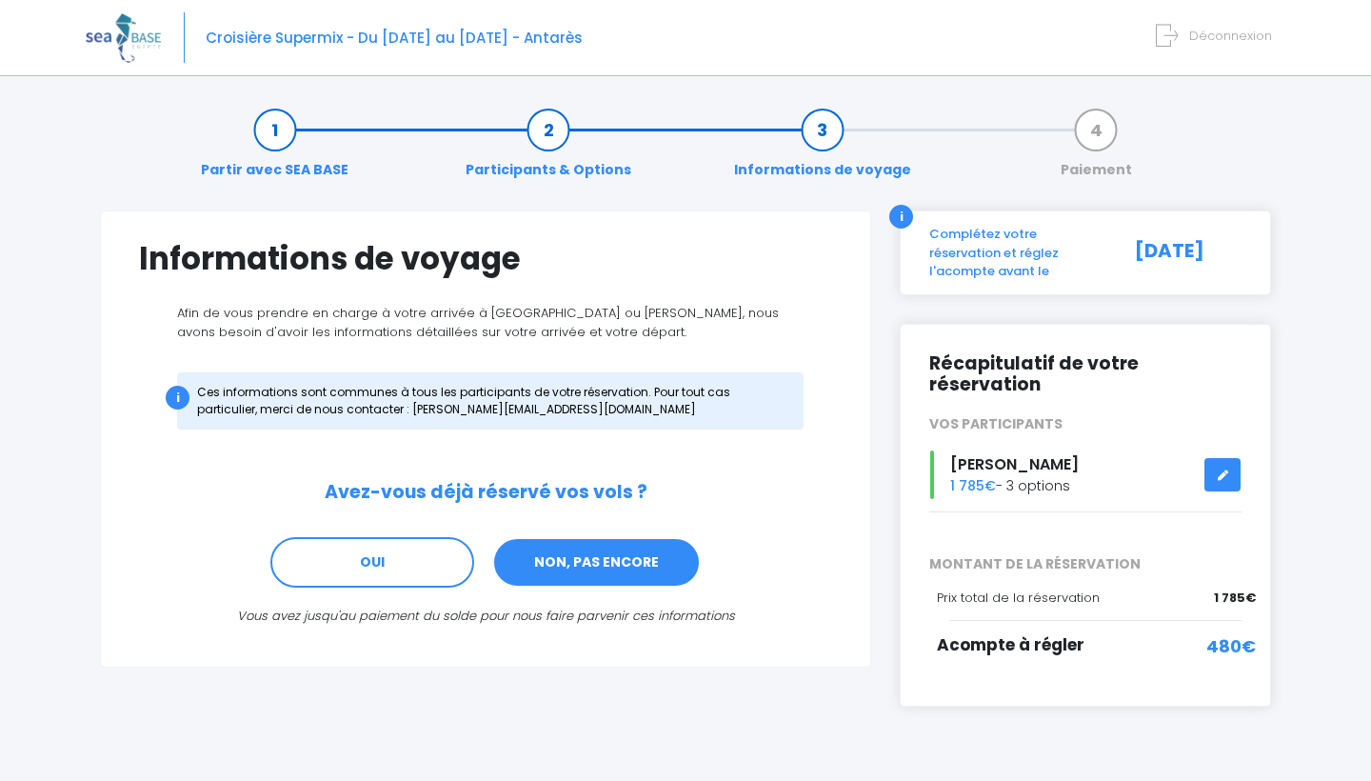
click at [567, 540] on link "NON, PAS ENCORE" at bounding box center [596, 562] width 208 height 51
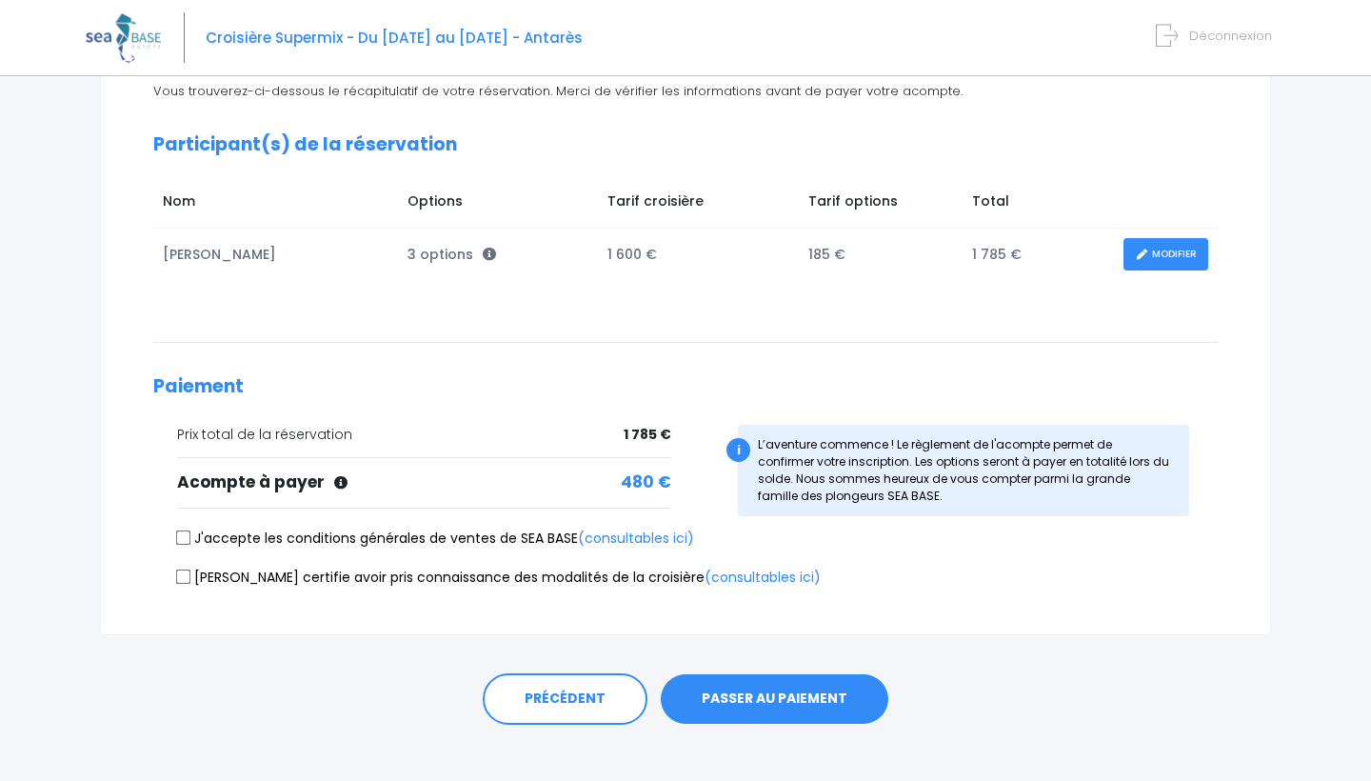
scroll to position [224, 0]
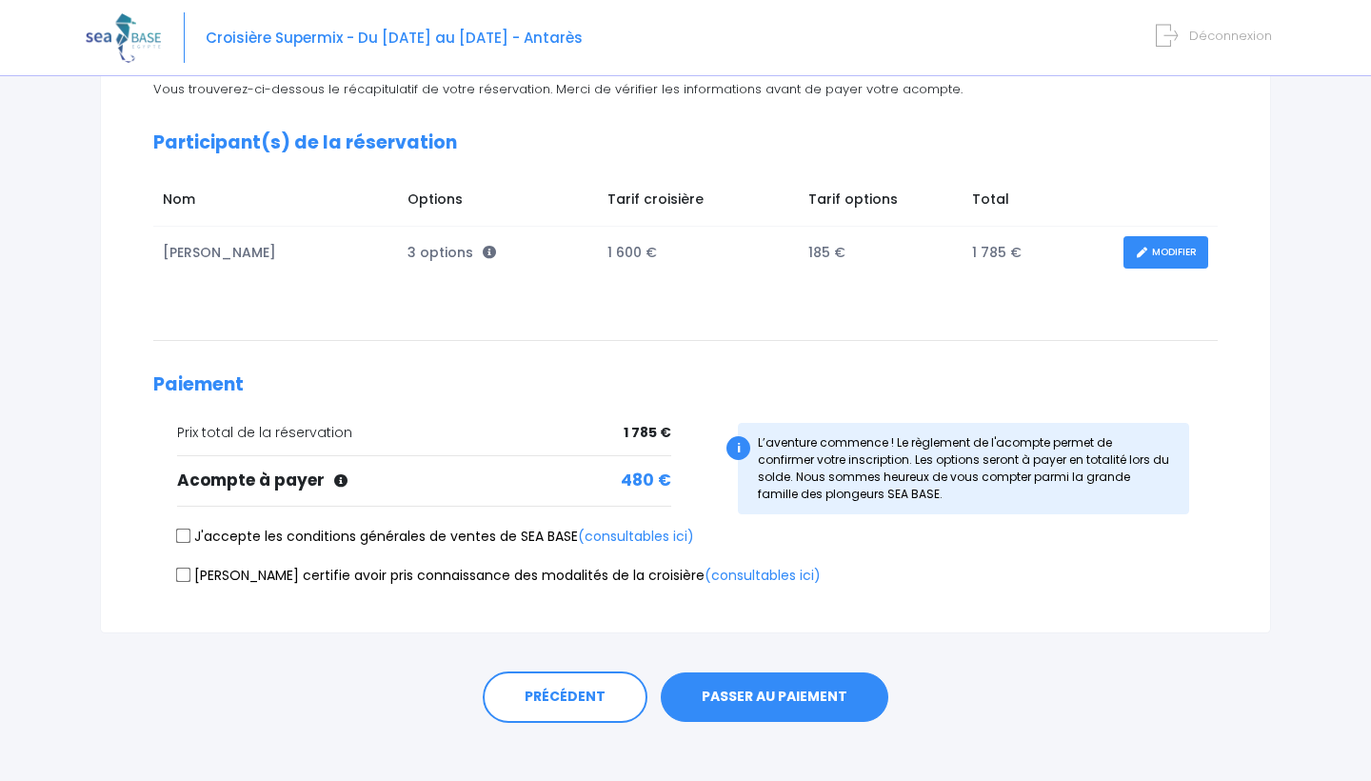
click at [182, 539] on input "J'accepte les conditions générales de ventes de SEA BASE (consultables ici)" at bounding box center [183, 535] width 15 height 15
checkbox input "true"
click at [175, 569] on div "Je certifie avoir pris connaissance des modalités de la croisière (consultables…" at bounding box center [685, 578] width 1064 height 27
click at [177, 570] on input "Je certifie avoir pris connaissance des modalités de la croisière (consultables…" at bounding box center [183, 573] width 15 height 15
checkbox input "true"
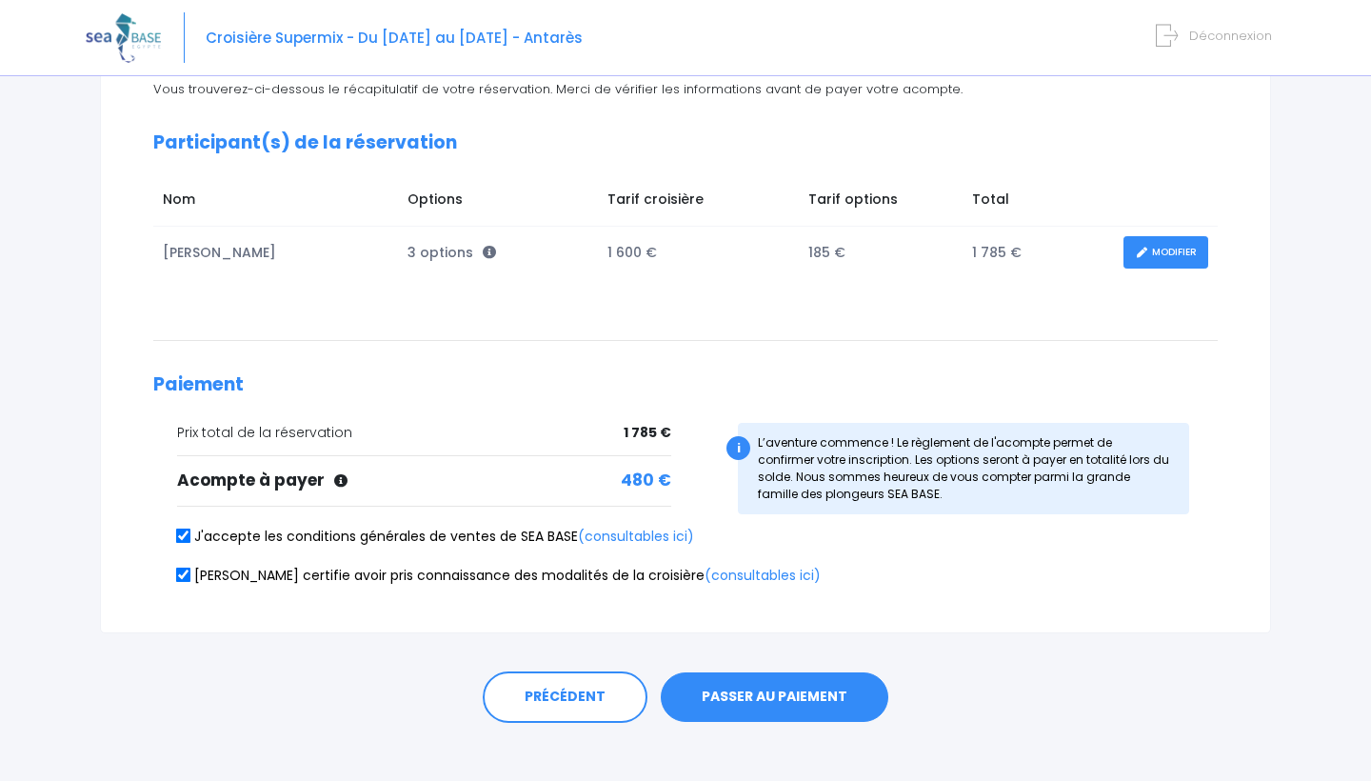
click at [720, 703] on button "PASSER AU PAIEMENT" at bounding box center [775, 697] width 228 height 50
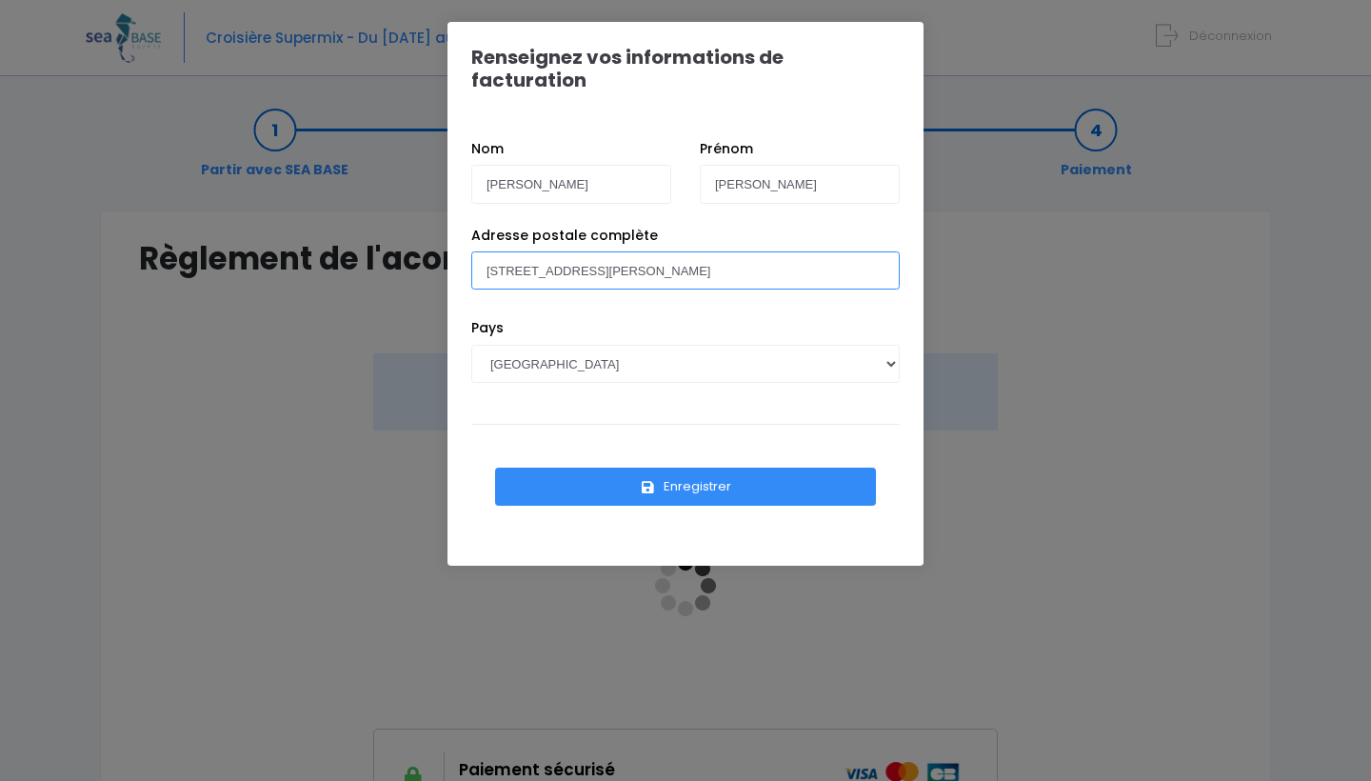
type input "44 RUE MICHEL FOUCAULT"
click at [699, 470] on button "Enregistrer" at bounding box center [685, 486] width 381 height 38
